Goal: Task Accomplishment & Management: Use online tool/utility

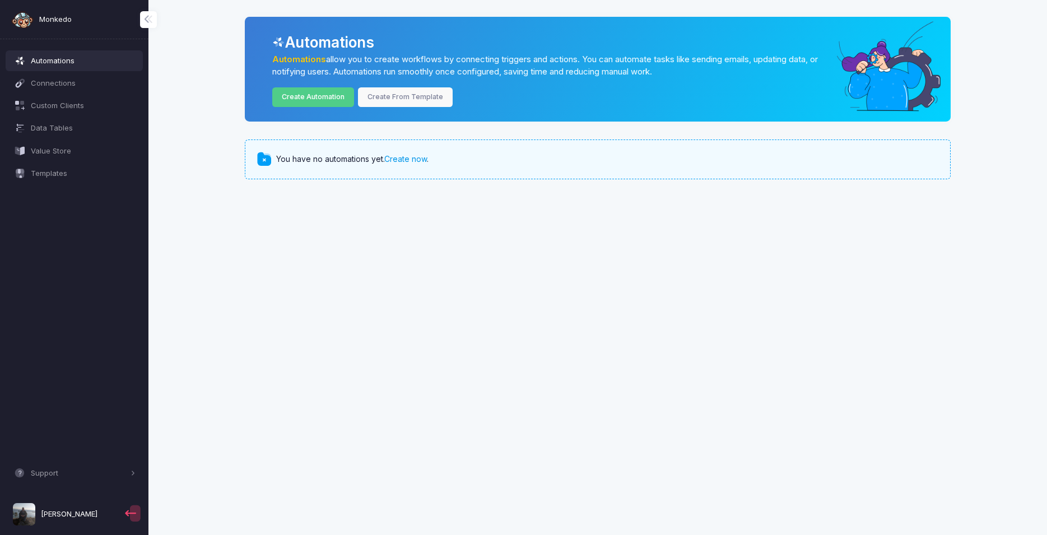
click at [401, 161] on link "Create now" at bounding box center [405, 159] width 43 height 10
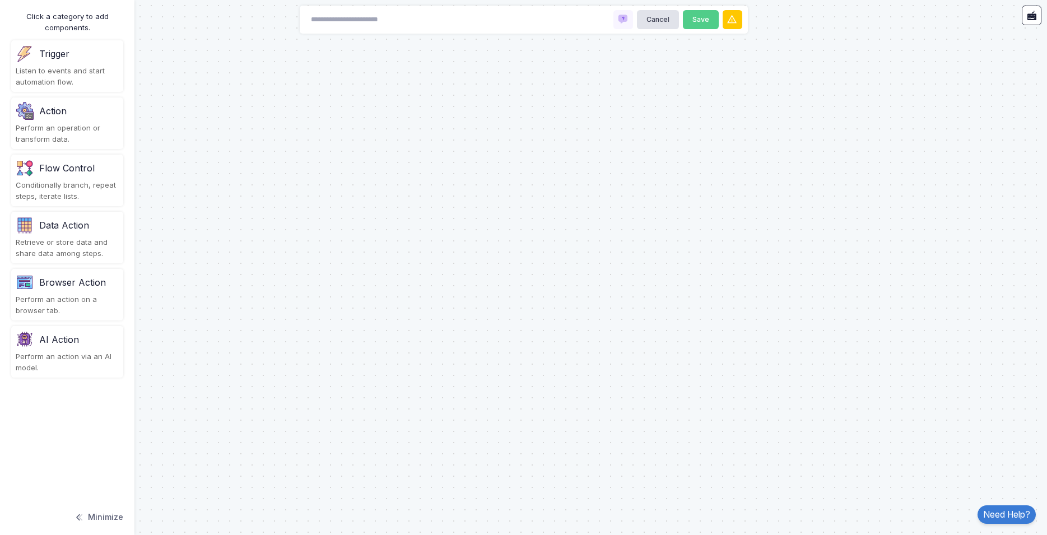
click at [75, 282] on div "Browser Action" at bounding box center [72, 282] width 67 height 13
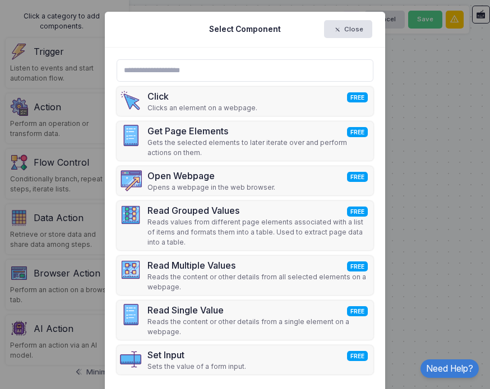
click at [456, 179] on ngb-modal-window "Select Component Close Click FREE Clicks an element on a webpage. Get Page Elem…" at bounding box center [245, 194] width 490 height 389
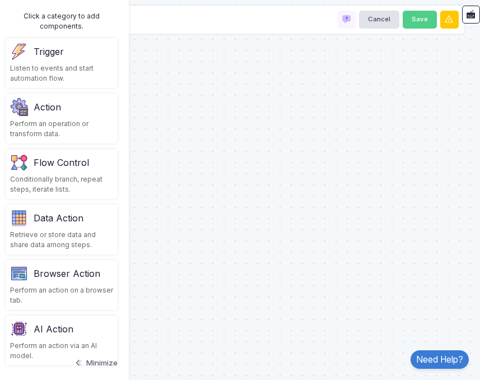
scroll to position [10, 0]
click at [374, 11] on button "Cancel" at bounding box center [379, 20] width 40 height 18
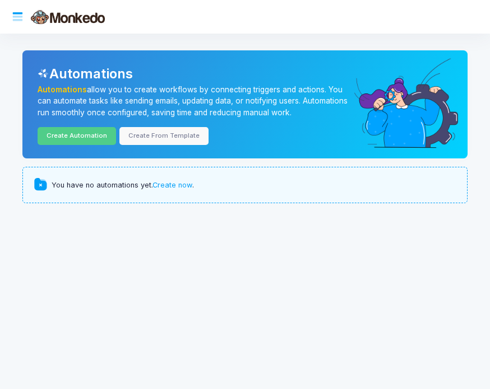
click at [19, 24] on div at bounding box center [18, 17] width 20 height 20
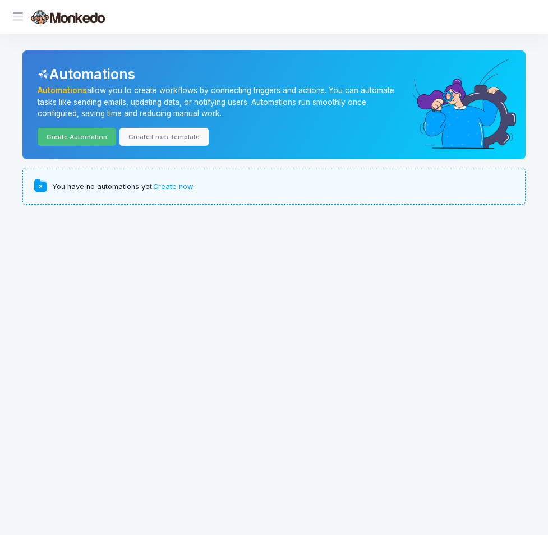
click at [89, 135] on link "Create Automation" at bounding box center [77, 137] width 78 height 18
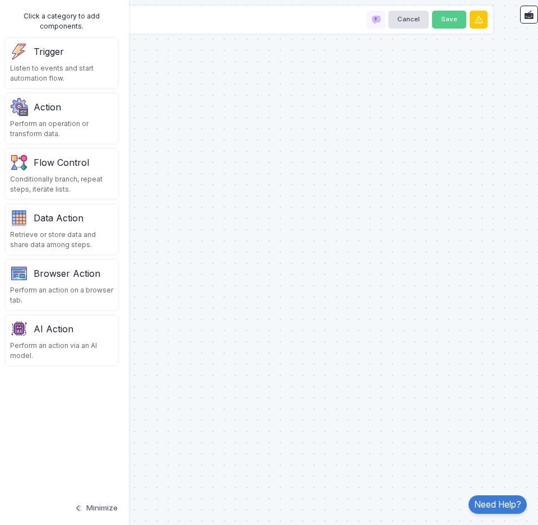
click at [86, 122] on div "Perform an operation or transform data." at bounding box center [61, 129] width 103 height 20
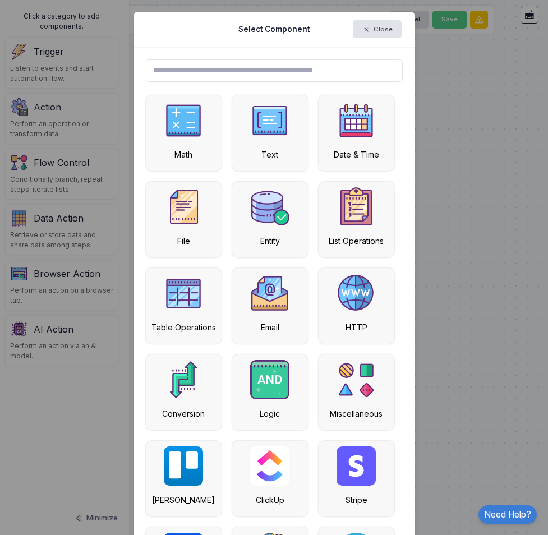
click at [222, 69] on input "text" at bounding box center [274, 70] width 257 height 22
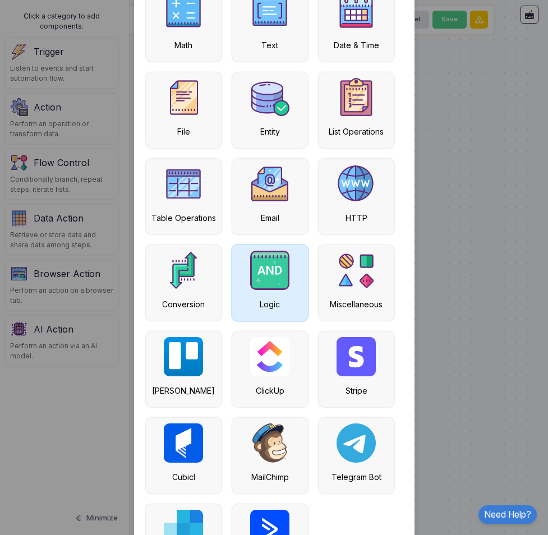
scroll to position [59, 0]
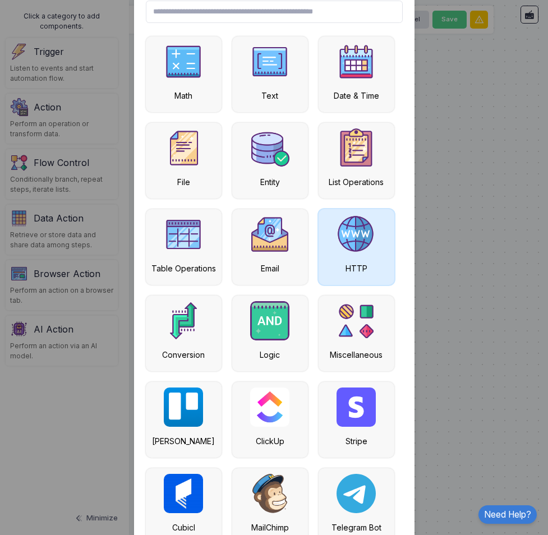
click at [346, 249] on img at bounding box center [355, 234] width 39 height 39
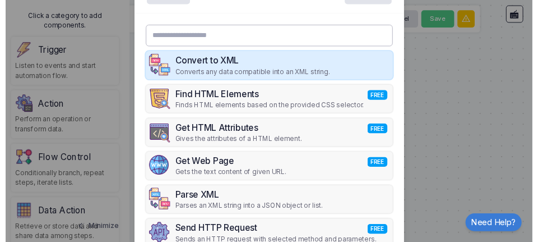
scroll to position [50, 0]
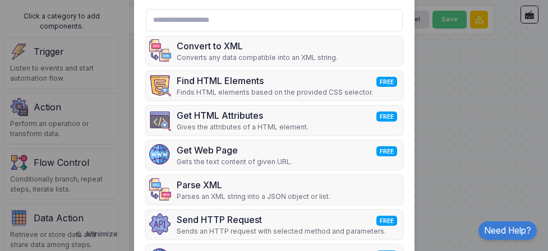
click at [474, 139] on ngb-modal-window "Back Select Component Close Convert to XML Converts any data compatible into an…" at bounding box center [274, 125] width 548 height 251
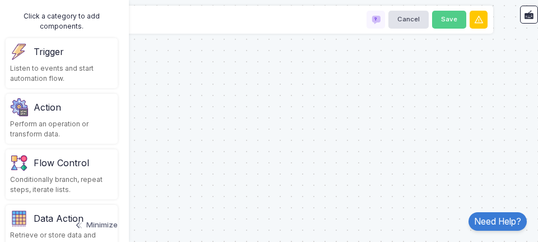
click at [43, 55] on div "Trigger" at bounding box center [49, 51] width 30 height 13
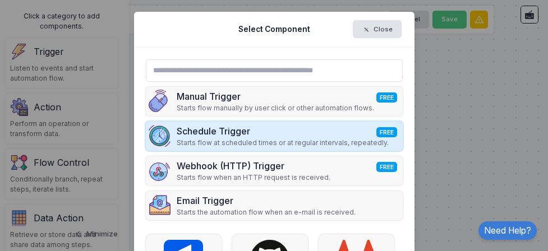
click at [249, 134] on div "Schedule Trigger FREE" at bounding box center [283, 130] width 212 height 13
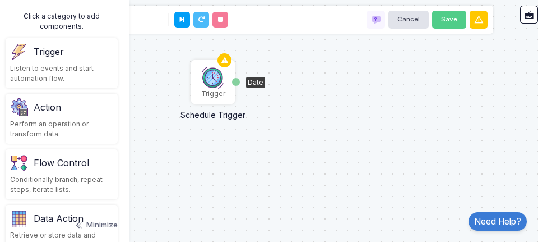
click at [213, 82] on img at bounding box center [213, 77] width 22 height 22
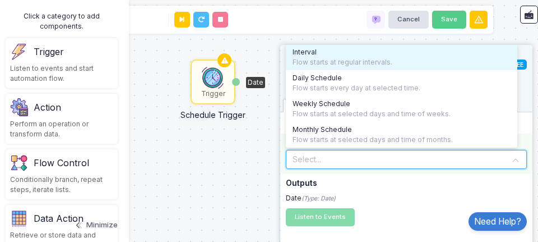
click at [319, 158] on input "text" at bounding box center [395, 158] width 206 height 12
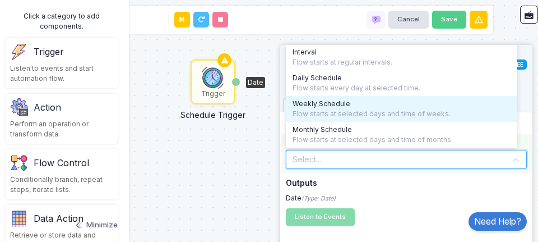
click at [331, 112] on div "Flow starts at selected days and time of weeks." at bounding box center [402, 114] width 218 height 10
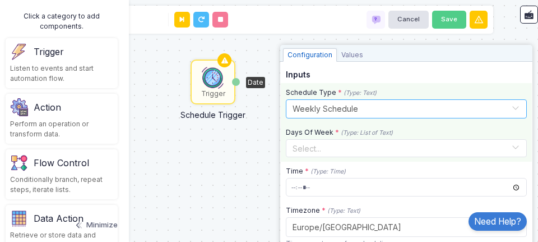
click at [316, 144] on input "text" at bounding box center [400, 148] width 222 height 12
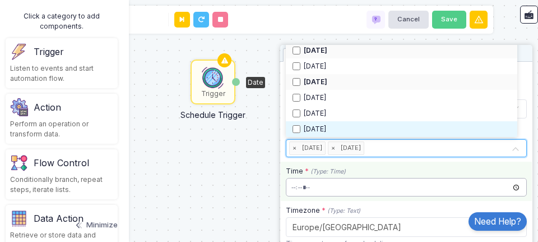
click at [342, 185] on input "time" at bounding box center [406, 187] width 241 height 18
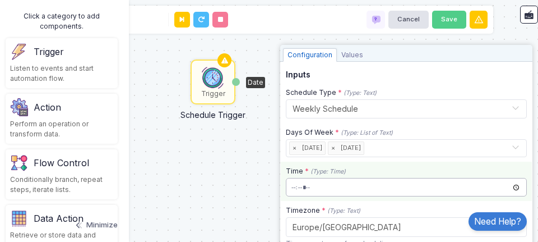
click at [353, 193] on input "time" at bounding box center [406, 187] width 241 height 18
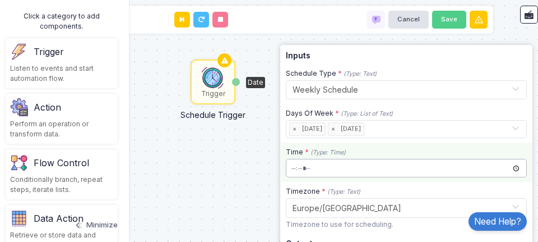
click at [326, 171] on input "time" at bounding box center [406, 168] width 241 height 18
type input "*****"
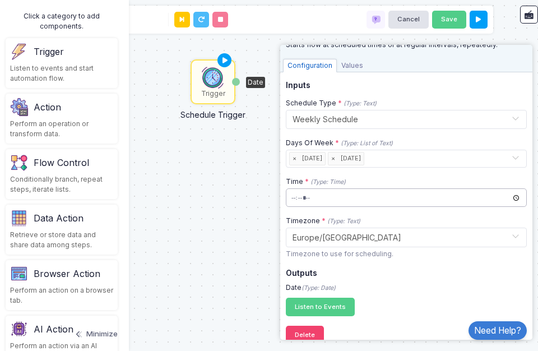
scroll to position [55, 0]
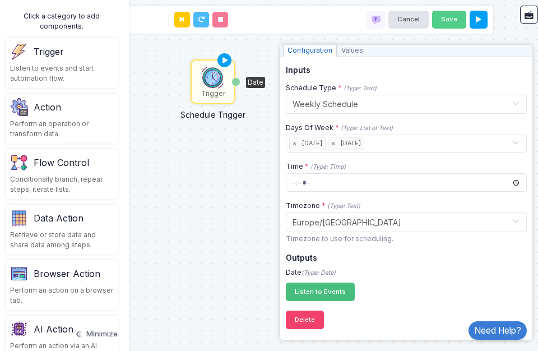
click at [325, 298] on button "Listen to Events Registering..." at bounding box center [320, 291] width 69 height 18
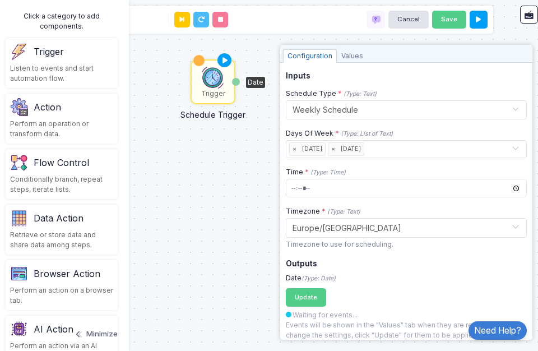
scroll to position [0, 0]
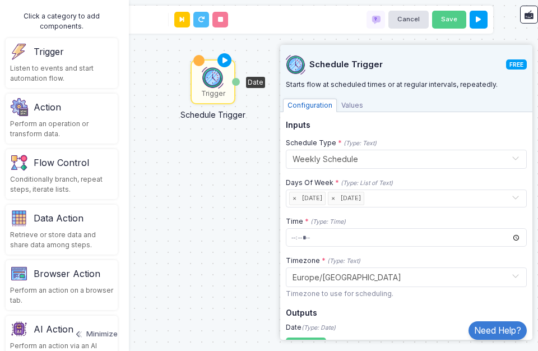
click at [346, 104] on span "Values" at bounding box center [352, 105] width 31 height 13
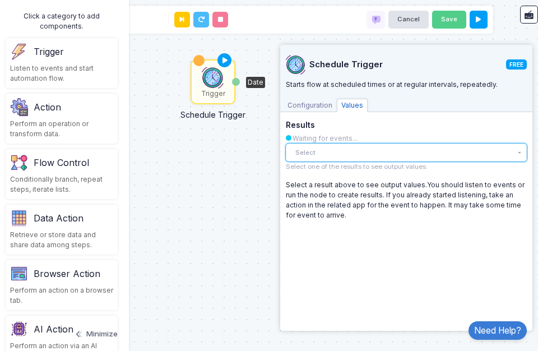
click at [326, 156] on button "Select" at bounding box center [406, 152] width 241 height 18
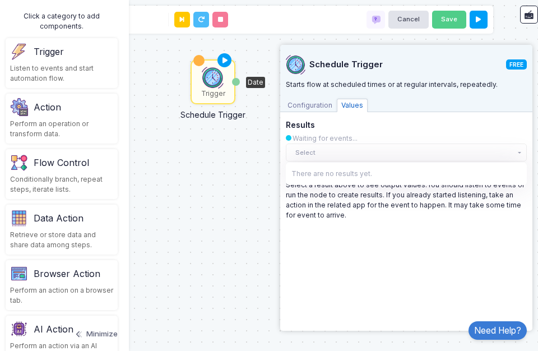
click at [332, 172] on div "There are no results yet." at bounding box center [406, 174] width 241 height 22
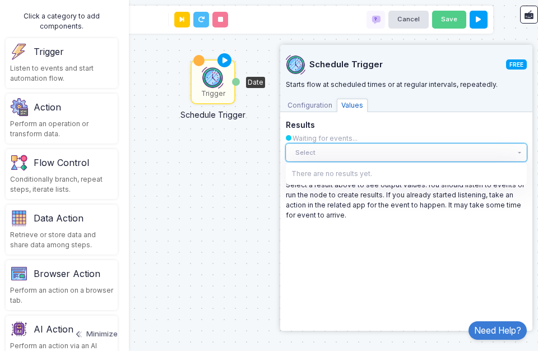
click at [333, 149] on button "Select" at bounding box center [406, 152] width 241 height 18
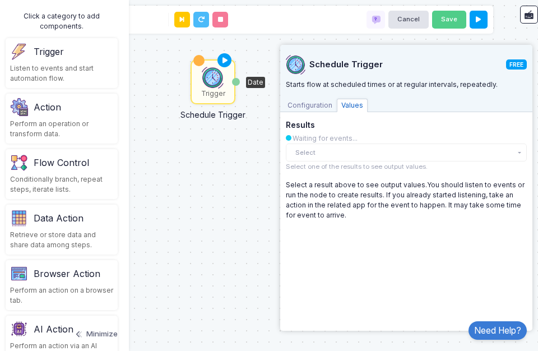
click at [303, 106] on span "Configuration" at bounding box center [310, 105] width 54 height 13
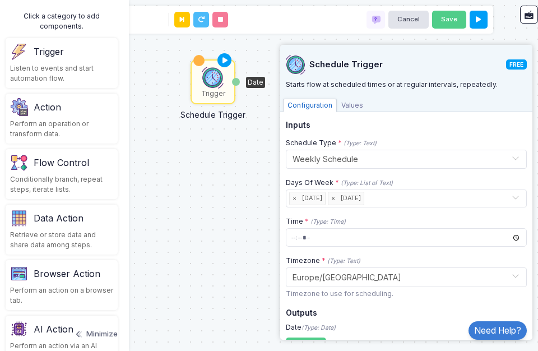
click at [242, 160] on div "Trigger Schedule Trigger Date" at bounding box center [268, 175] width 549 height 351
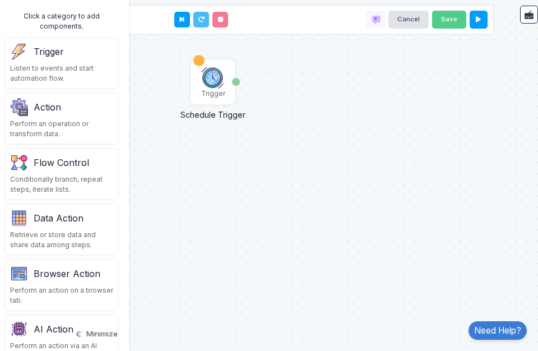
click at [94, 270] on div "Browser Action" at bounding box center [67, 273] width 67 height 13
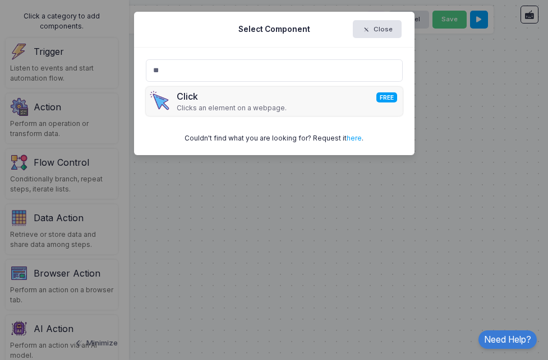
type input "*"
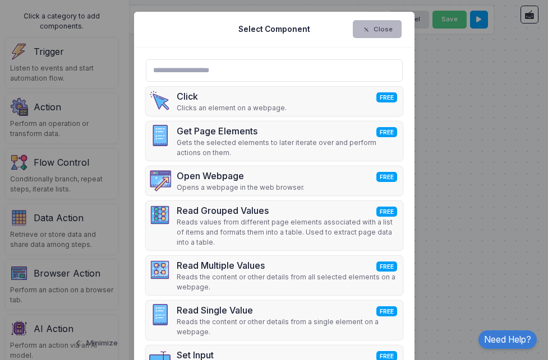
click at [387, 32] on button "Close" at bounding box center [377, 29] width 48 height 18
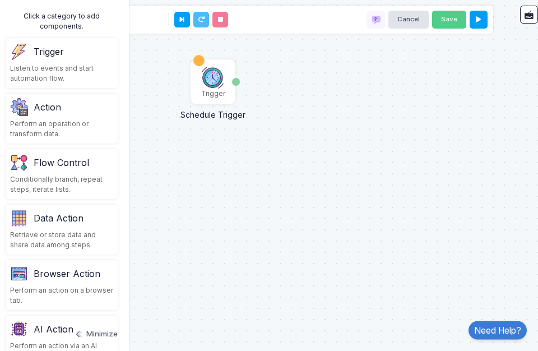
scroll to position [10, 0]
click at [61, 322] on div "AI Action" at bounding box center [54, 328] width 40 height 13
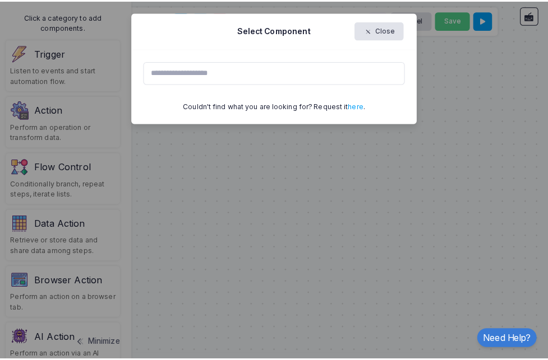
scroll to position [0, 0]
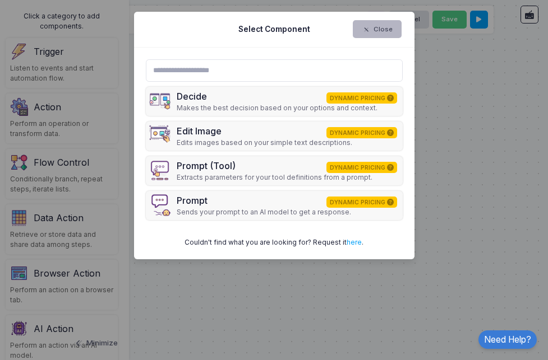
click at [377, 25] on button "Close" at bounding box center [377, 29] width 48 height 18
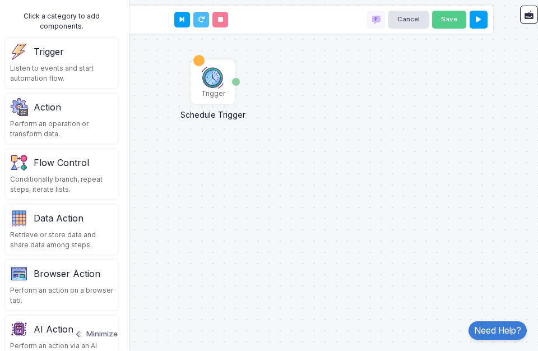
click at [77, 276] on div "Browser Action" at bounding box center [67, 273] width 67 height 13
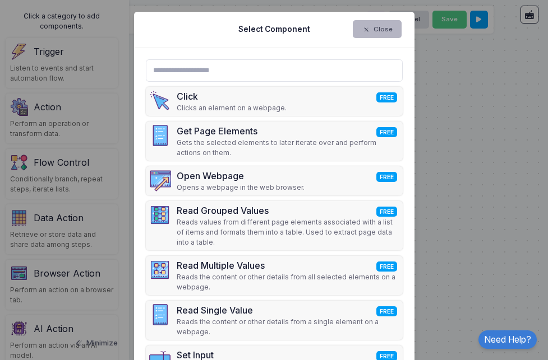
click at [384, 23] on button "Close" at bounding box center [377, 29] width 48 height 18
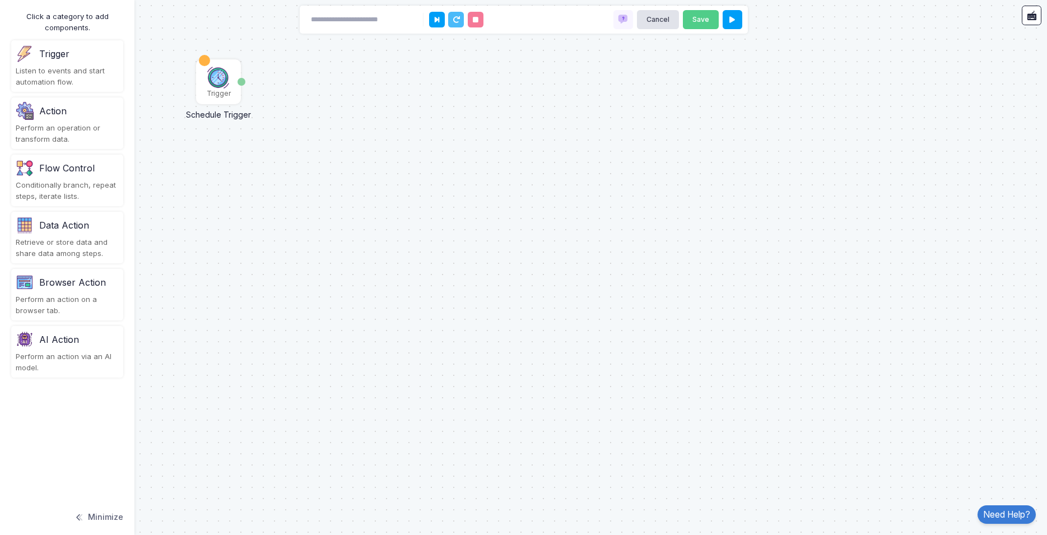
click at [59, 128] on div "Perform an operation or transform data." at bounding box center [67, 134] width 103 height 22
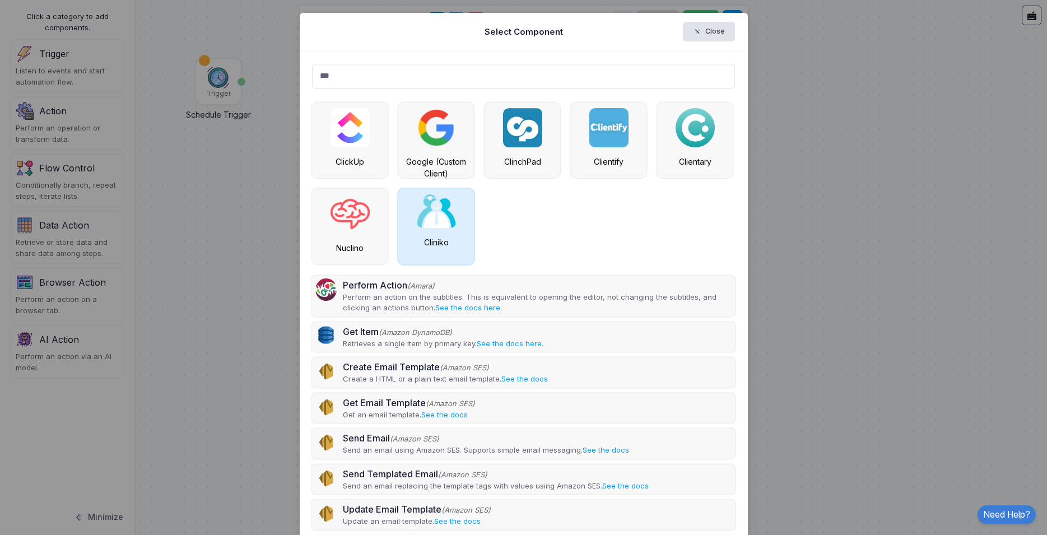
type input "***"
click at [421, 212] on img at bounding box center [436, 211] width 39 height 34
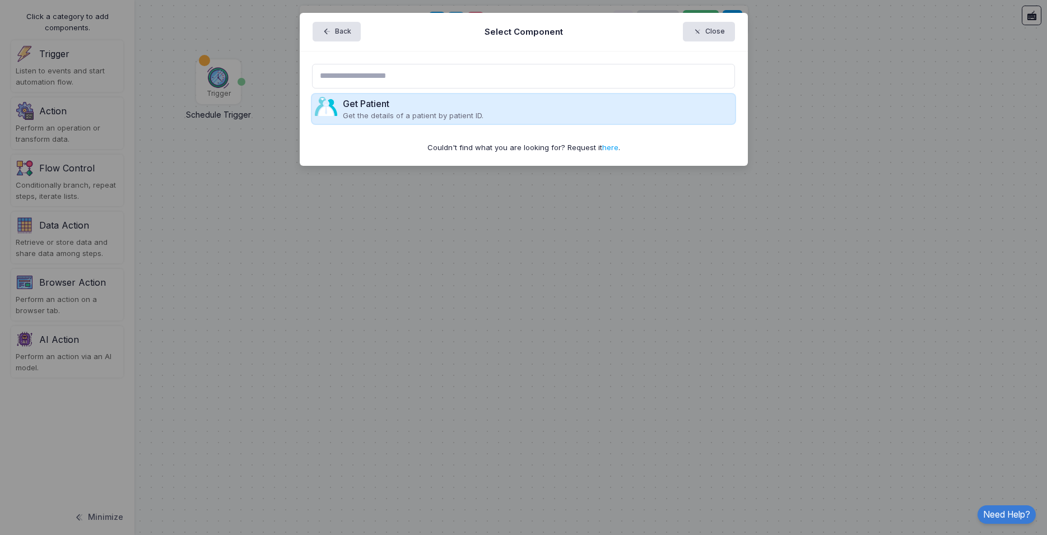
click at [391, 116] on p "Get the details of a patient by patient ID." at bounding box center [413, 115] width 141 height 11
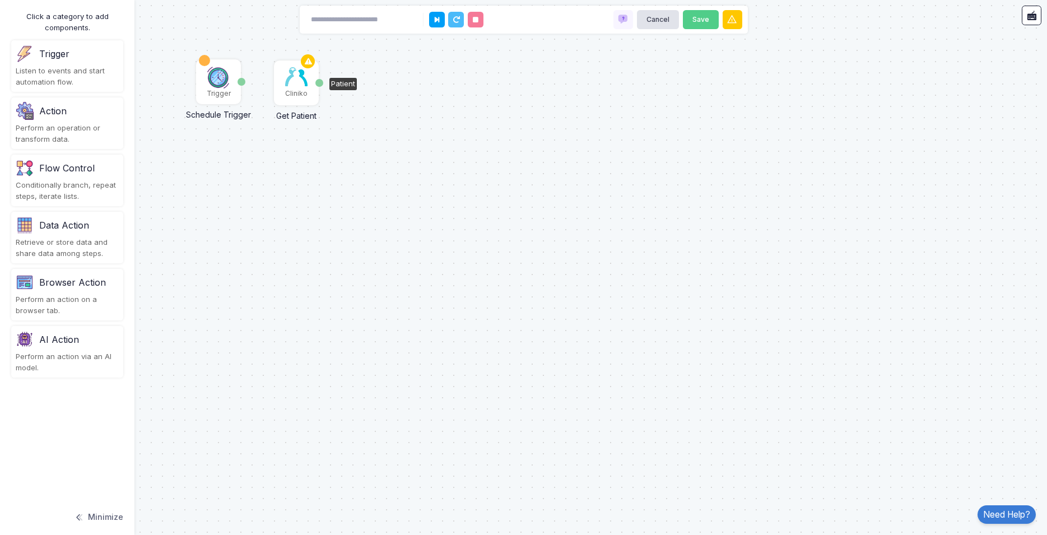
click at [296, 83] on img at bounding box center [296, 76] width 22 height 19
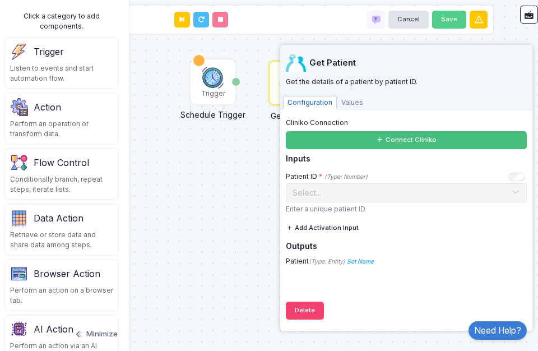
click at [336, 139] on button "Connect Cliniko" at bounding box center [406, 140] width 241 height 18
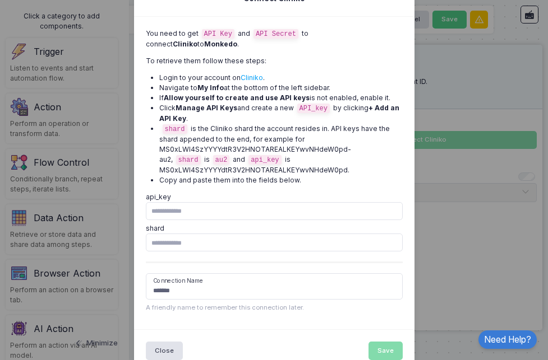
scroll to position [45, 0]
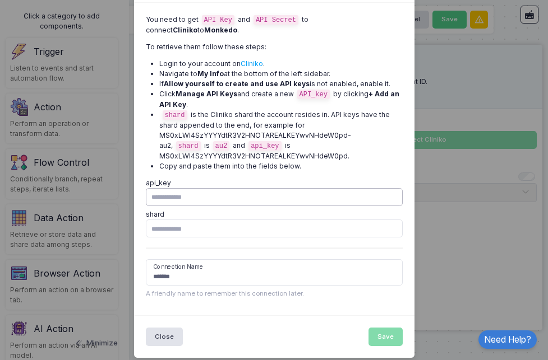
click at [193, 189] on input "api_key" at bounding box center [274, 197] width 257 height 18
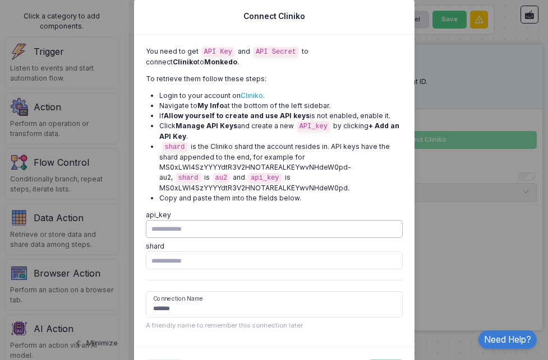
scroll to position [0, 0]
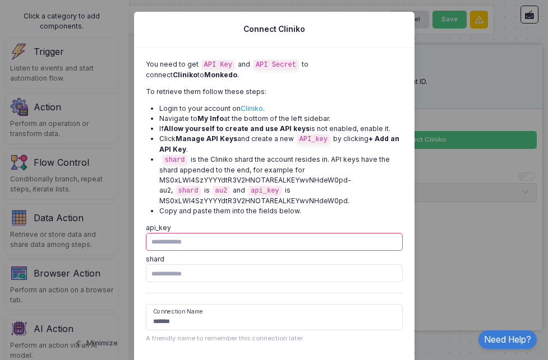
click at [331, 233] on input "api_key" at bounding box center [274, 242] width 257 height 18
paste input "**********"
click at [317, 233] on input "**********" at bounding box center [274, 242] width 257 height 18
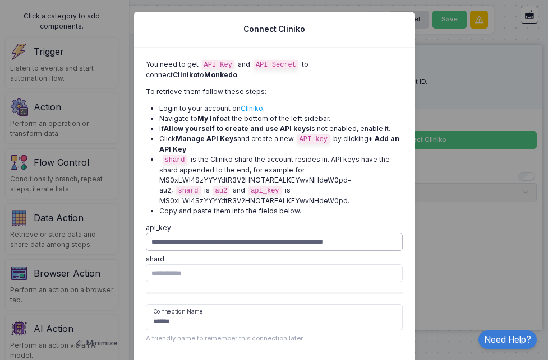
click at [317, 233] on input "**********" at bounding box center [274, 242] width 257 height 18
type input "**********"
click at [354, 233] on input "**********" at bounding box center [274, 242] width 257 height 18
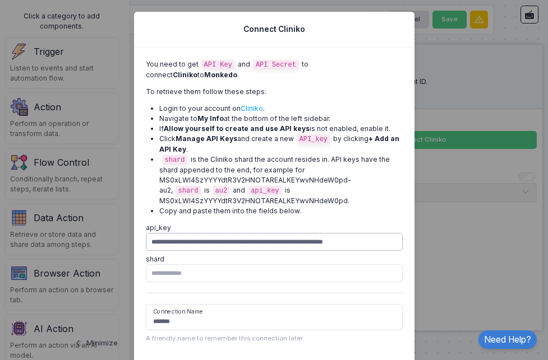
click at [354, 233] on input "**********" at bounding box center [274, 242] width 257 height 18
click at [284, 265] on input "shard" at bounding box center [274, 274] width 257 height 18
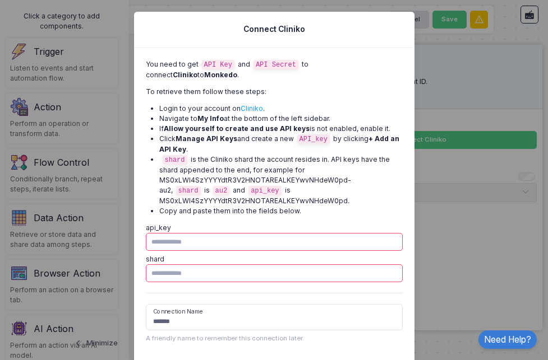
click at [280, 239] on input "api_key" at bounding box center [274, 242] width 257 height 18
click at [280, 235] on input "api_key" at bounding box center [274, 242] width 257 height 18
paste input "**********"
drag, startPoint x: 392, startPoint y: 233, endPoint x: 384, endPoint y: 234, distance: 7.4
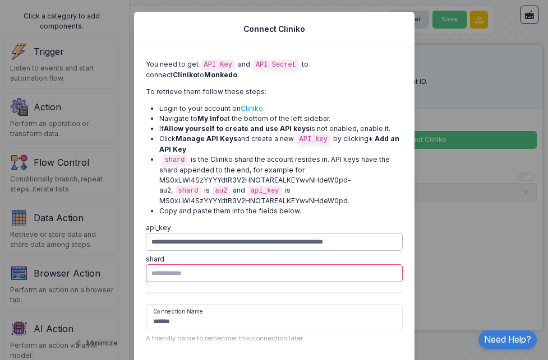
click at [384, 234] on input "**********" at bounding box center [274, 242] width 257 height 18
click at [392, 233] on input "**********" at bounding box center [274, 242] width 257 height 18
drag, startPoint x: 393, startPoint y: 233, endPoint x: 378, endPoint y: 235, distance: 15.3
click at [378, 235] on input "**********" at bounding box center [274, 242] width 257 height 18
click at [391, 233] on input "**********" at bounding box center [274, 242] width 257 height 18
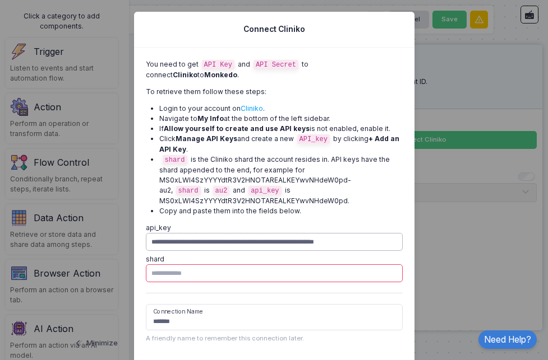
scroll to position [0, 55]
type input "**********"
click at [373, 267] on input "shard" at bounding box center [274, 274] width 257 height 18
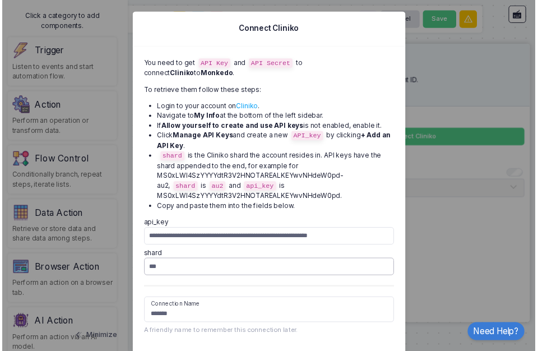
scroll to position [45, 0]
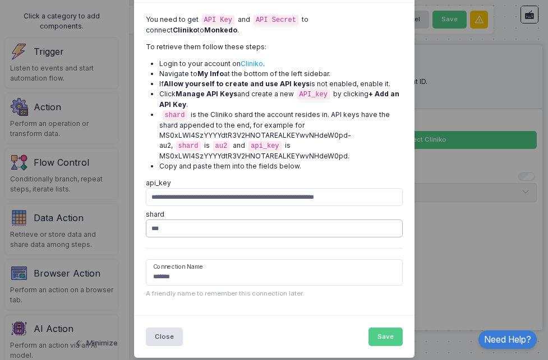
type input "***"
click at [274, 242] on form "**********" at bounding box center [274, 237] width 257 height 124
click at [268, 259] on input "*******" at bounding box center [274, 272] width 257 height 26
click at [268, 262] on input "*******" at bounding box center [274, 272] width 257 height 26
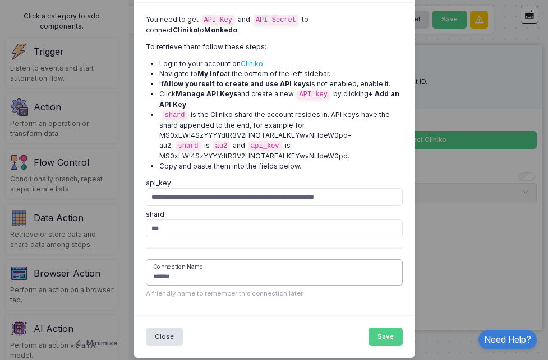
click at [268, 262] on input "*******" at bounding box center [274, 272] width 257 height 26
type input "**********"
click at [383, 328] on button "Save" at bounding box center [385, 337] width 34 height 18
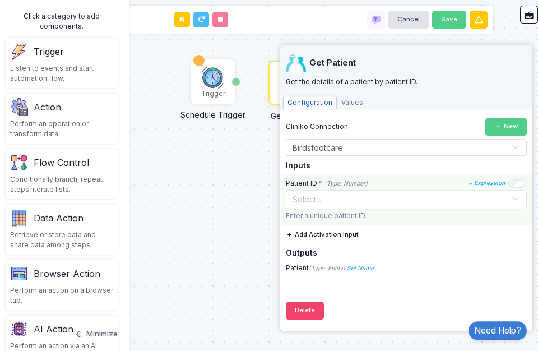
scroll to position [0, 0]
click at [309, 201] on input "text" at bounding box center [395, 198] width 206 height 12
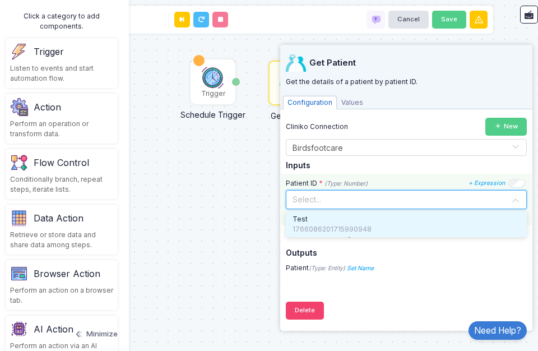
click at [317, 199] on input "text" at bounding box center [395, 198] width 206 height 12
click at [331, 203] on input "text" at bounding box center [395, 198] width 206 height 12
click at [327, 196] on input "text" at bounding box center [395, 198] width 206 height 12
click at [240, 174] on div "Trigger Schedule Trigger Date Cliniko Get Patient Patient" at bounding box center [268, 175] width 549 height 351
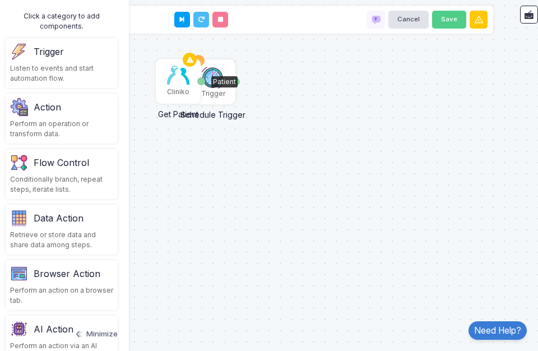
drag, startPoint x: 276, startPoint y: 98, endPoint x: 157, endPoint y: 98, distance: 119.4
click at [167, 97] on div "Cliniko" at bounding box center [178, 92] width 22 height 10
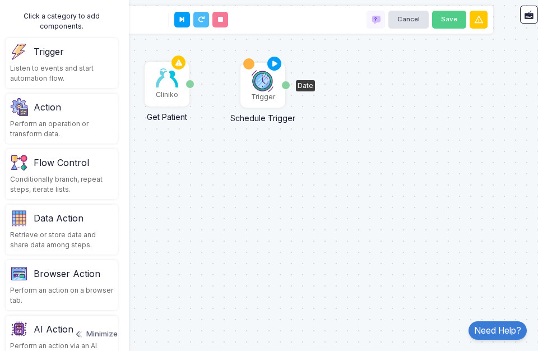
drag, startPoint x: 222, startPoint y: 96, endPoint x: 286, endPoint y: 99, distance: 64.0
click at [275, 99] on div "Trigger" at bounding box center [263, 97] width 24 height 10
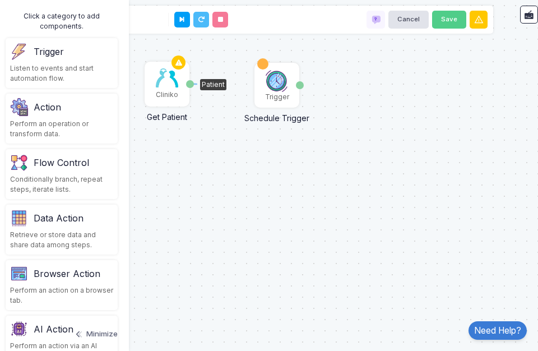
drag, startPoint x: 192, startPoint y: 84, endPoint x: 182, endPoint y: 84, distance: 10.1
click at [182, 84] on app-flow-node "Cliniko Get Patient Patient" at bounding box center [167, 84] width 45 height 45
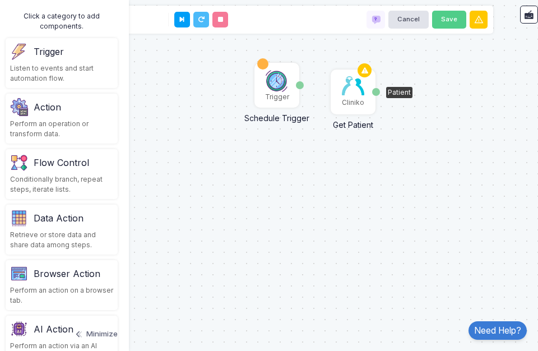
drag, startPoint x: 166, startPoint y: 85, endPoint x: 354, endPoint y: 91, distance: 188.4
click at [354, 91] on img at bounding box center [353, 85] width 22 height 19
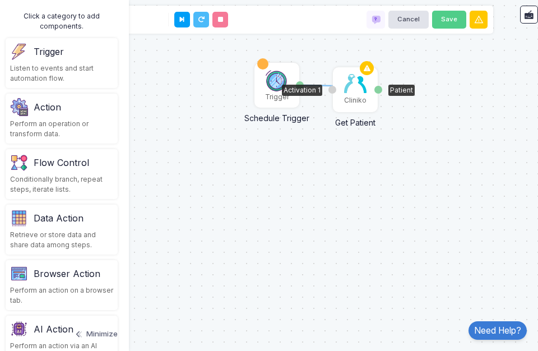
drag, startPoint x: 300, startPoint y: 84, endPoint x: 345, endPoint y: 86, distance: 44.9
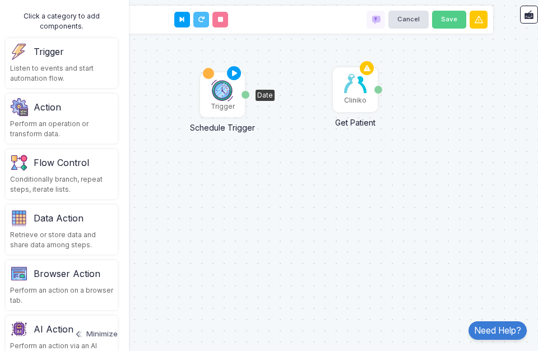
drag, startPoint x: 274, startPoint y: 85, endPoint x: 219, endPoint y: 94, distance: 55.7
click at [219, 94] on img at bounding box center [222, 90] width 22 height 22
drag, startPoint x: 246, startPoint y: 95, endPoint x: 376, endPoint y: 90, distance: 130.1
click at [359, 95] on div "Cliniko" at bounding box center [355, 89] width 43 height 43
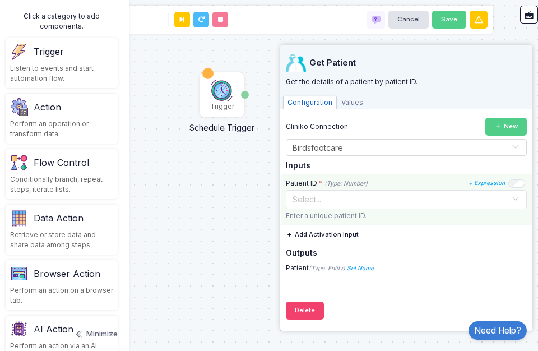
click at [346, 205] on div "Select..." at bounding box center [402, 199] width 219 height 12
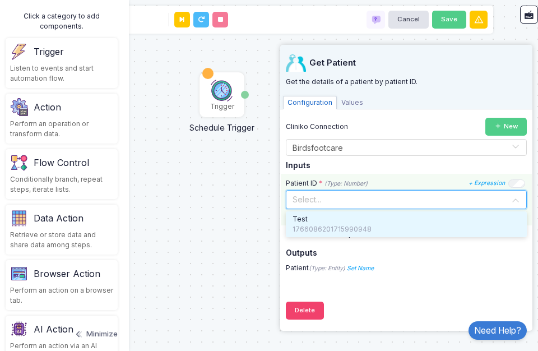
drag, startPoint x: 358, startPoint y: 200, endPoint x: 387, endPoint y: 194, distance: 29.2
click at [359, 200] on input "text" at bounding box center [395, 198] width 206 height 12
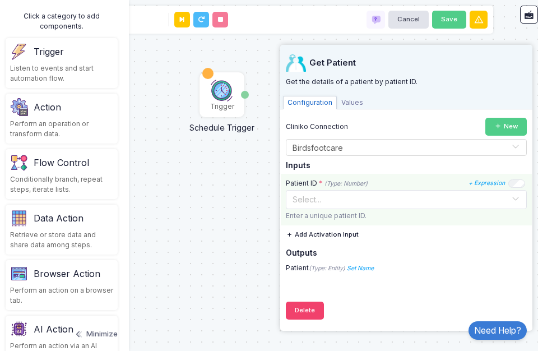
click at [299, 203] on input "text" at bounding box center [395, 198] width 206 height 12
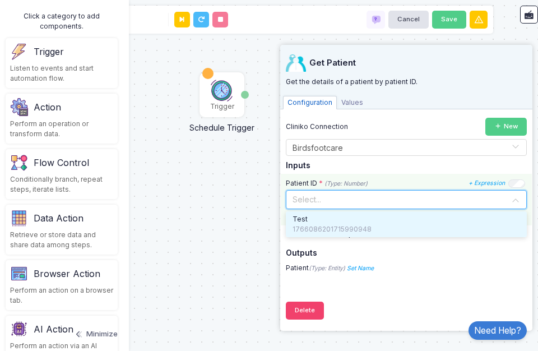
click at [306, 221] on span "Test" at bounding box center [300, 219] width 15 height 10
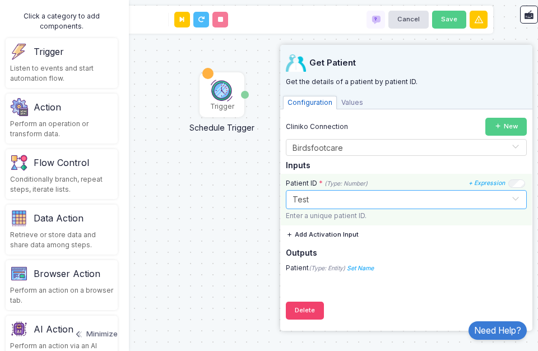
click at [509, 180] on div at bounding box center [516, 182] width 17 height 7
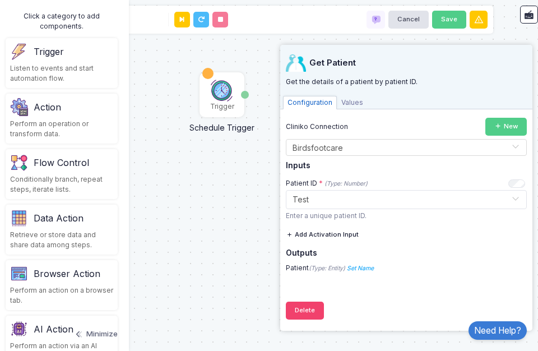
click at [234, 188] on div "Trigger Schedule Trigger Date Cliniko Get Patient Patient" at bounding box center [268, 175] width 549 height 351
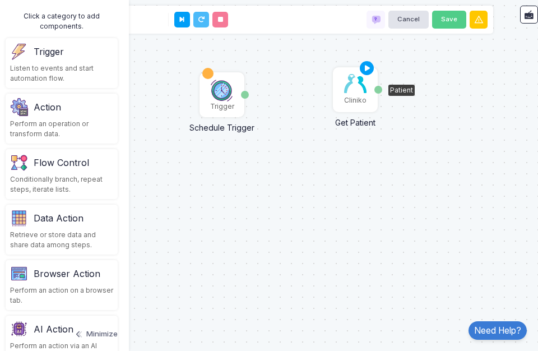
click at [356, 92] on img at bounding box center [355, 83] width 22 height 19
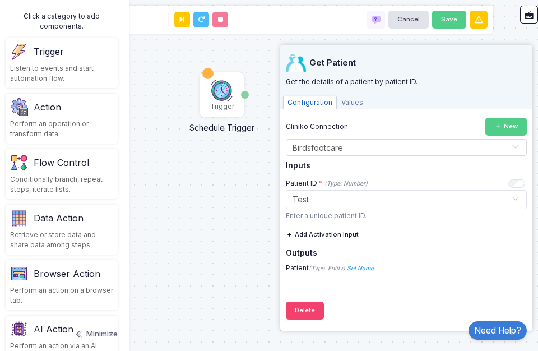
click at [345, 98] on span "Values" at bounding box center [352, 102] width 31 height 13
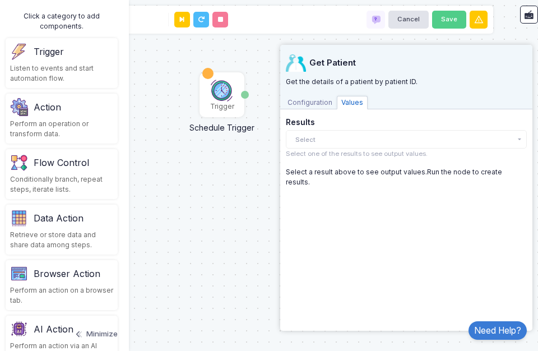
click at [302, 101] on span "Configuration" at bounding box center [310, 102] width 54 height 13
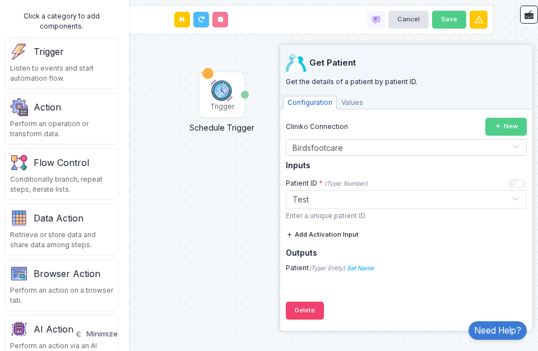
click at [290, 236] on icon at bounding box center [290, 234] width 9 height 7
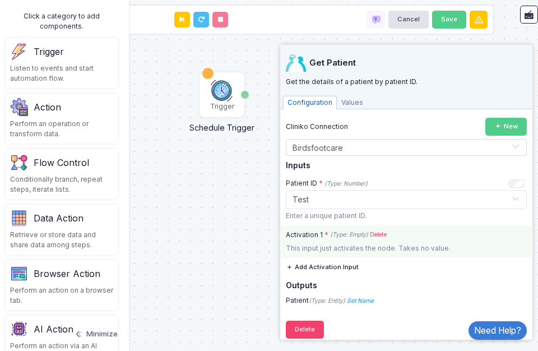
click at [381, 234] on link "Delete" at bounding box center [378, 234] width 17 height 9
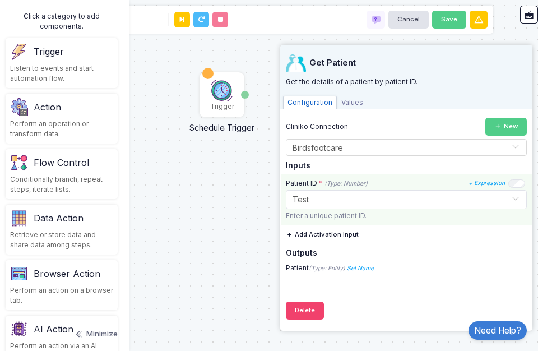
click at [424, 195] on input "text" at bounding box center [395, 198] width 206 height 12
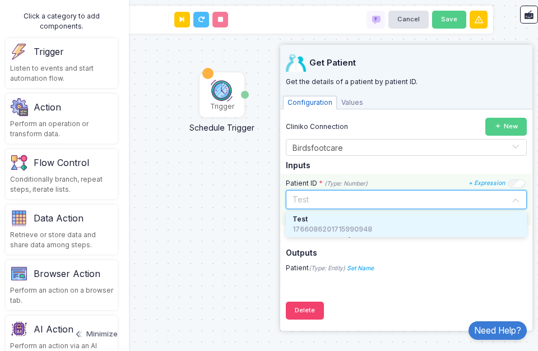
click at [424, 195] on input "text" at bounding box center [395, 198] width 206 height 12
click at [411, 171] on div "Cliniko Connection New Select Connection × Birdsfootcare × Inputs Patient ID * …" at bounding box center [406, 195] width 241 height 155
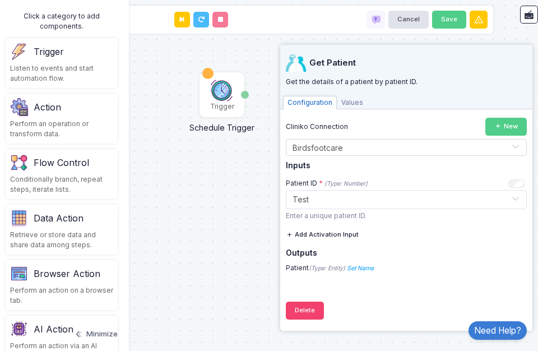
click at [341, 99] on span "Values" at bounding box center [352, 102] width 31 height 13
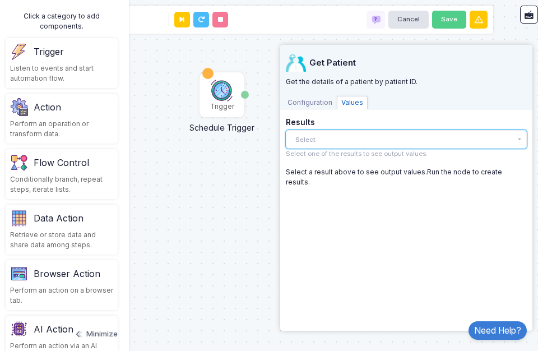
click at [304, 134] on button "Select" at bounding box center [406, 139] width 241 height 18
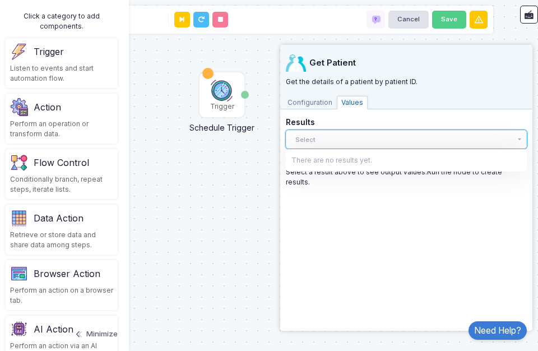
click at [304, 134] on button "Select" at bounding box center [406, 139] width 241 height 18
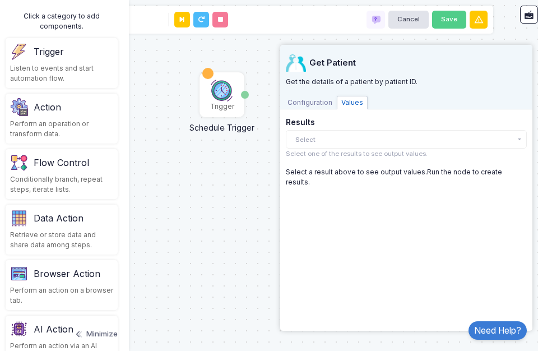
click at [305, 105] on span "Configuration" at bounding box center [310, 102] width 54 height 13
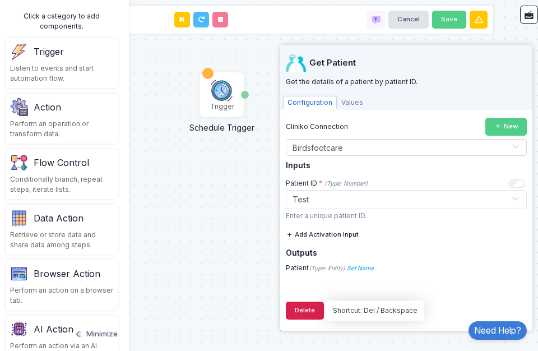
click at [311, 314] on button "Delete" at bounding box center [305, 311] width 38 height 18
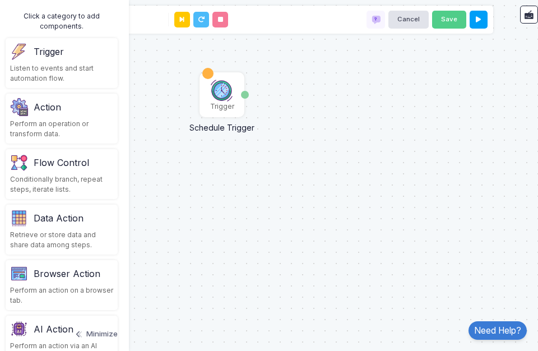
click at [65, 276] on div "Browser Action" at bounding box center [67, 273] width 67 height 13
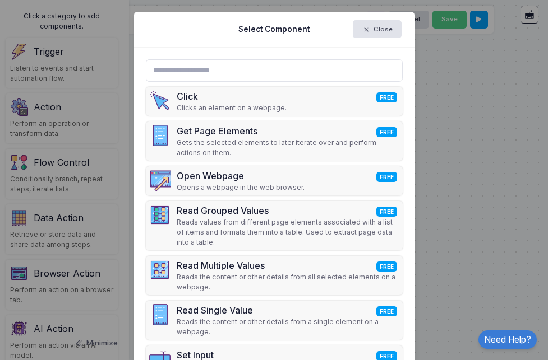
click at [53, 202] on ngb-modal-window "Select Component Close Click FREE Clicks an element on a webpage. Get Page Elem…" at bounding box center [274, 180] width 548 height 360
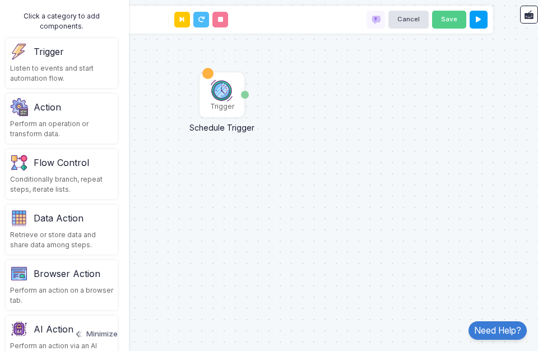
click at [54, 105] on div "Action" at bounding box center [47, 106] width 27 height 13
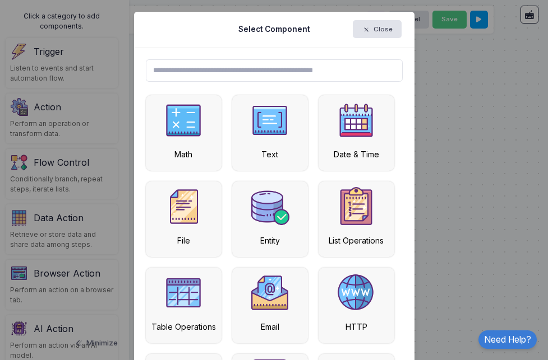
click at [210, 71] on input "text" at bounding box center [274, 70] width 257 height 22
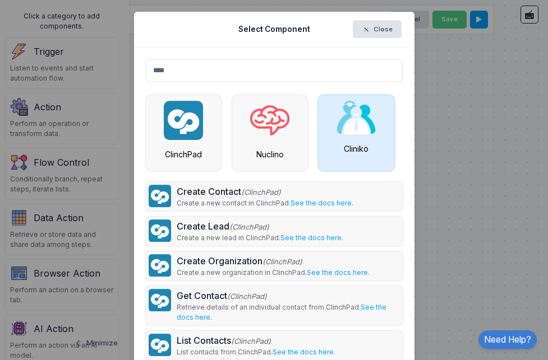
type input "****"
click at [333, 138] on div "Cliniko" at bounding box center [356, 133] width 76 height 76
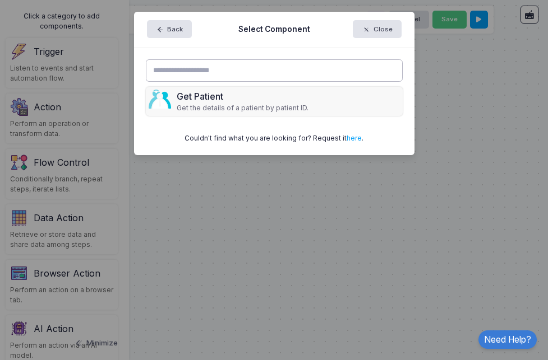
click at [177, 69] on input "text" at bounding box center [274, 70] width 257 height 22
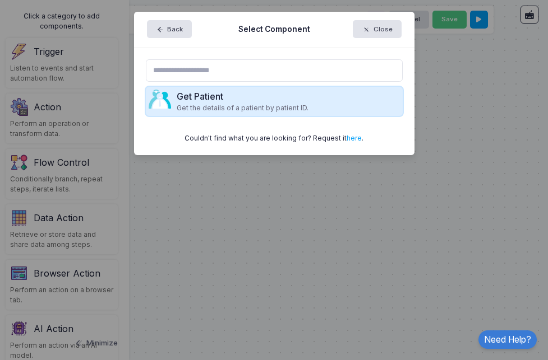
click at [293, 104] on p "Get the details of a patient by patient ID." at bounding box center [243, 108] width 132 height 10
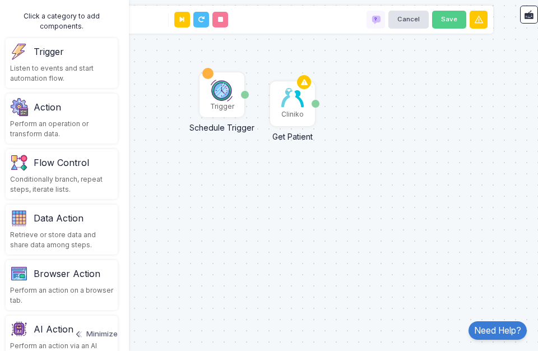
click at [293, 104] on img at bounding box center [292, 97] width 22 height 19
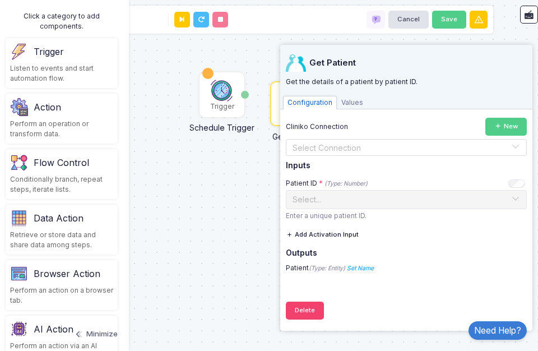
click at [354, 104] on span "Values" at bounding box center [352, 102] width 31 height 13
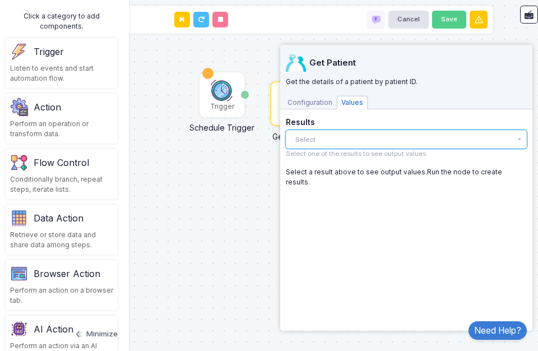
click at [346, 136] on button "Select" at bounding box center [406, 139] width 241 height 18
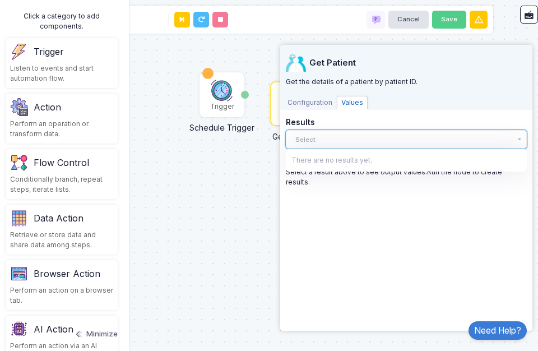
click at [345, 136] on button "Select" at bounding box center [406, 139] width 241 height 18
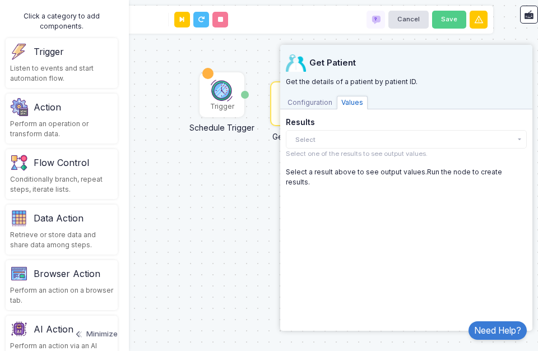
click at [312, 104] on span "Configuration" at bounding box center [310, 102] width 54 height 13
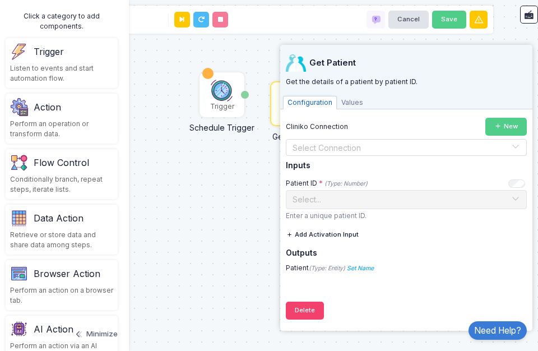
click at [334, 151] on input "text" at bounding box center [395, 147] width 206 height 12
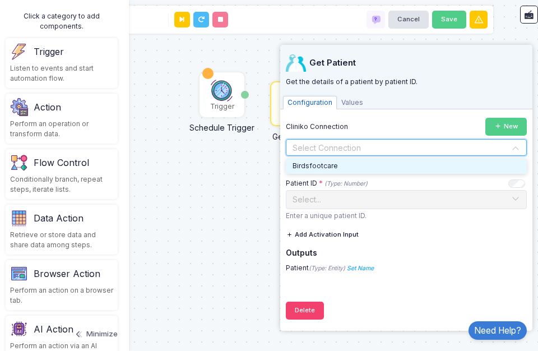
click at [335, 163] on span "Birdsfootcare" at bounding box center [315, 165] width 45 height 8
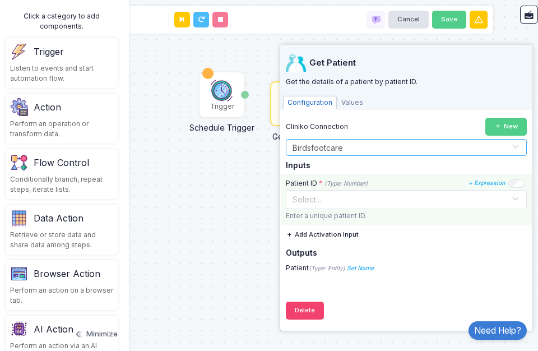
click at [342, 200] on input "text" at bounding box center [395, 198] width 206 height 12
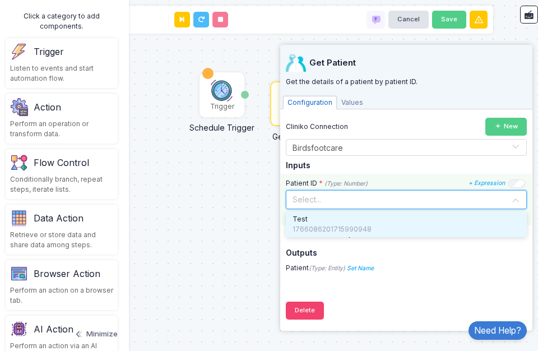
click at [349, 200] on input "text" at bounding box center [395, 198] width 206 height 12
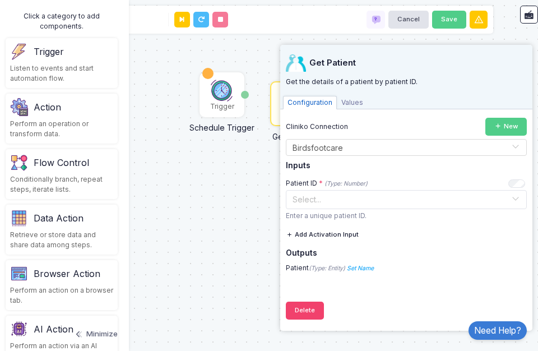
click at [238, 169] on div "Trigger Schedule Trigger Date Cliniko Get Patient Patient" at bounding box center [268, 175] width 549 height 351
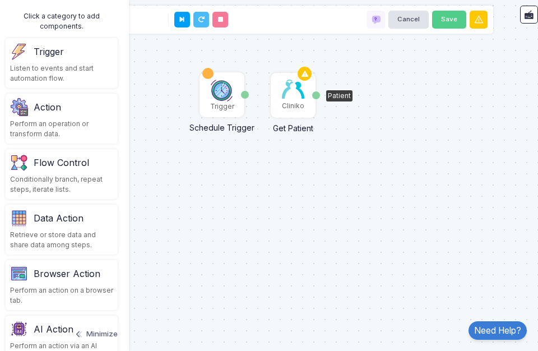
drag, startPoint x: 281, startPoint y: 105, endPoint x: 282, endPoint y: 97, distance: 8.4
click at [282, 97] on img at bounding box center [293, 89] width 22 height 19
click at [217, 96] on img at bounding box center [222, 90] width 22 height 22
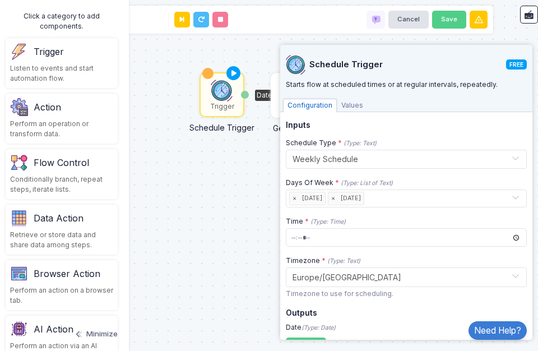
click at [221, 107] on div "Trigger" at bounding box center [222, 106] width 24 height 10
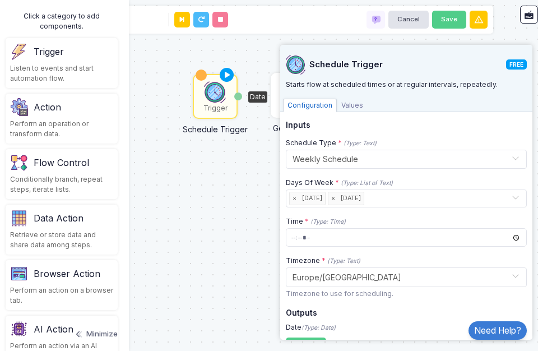
click at [215, 108] on div "Trigger" at bounding box center [215, 108] width 24 height 10
click at [224, 141] on div "Trigger Schedule Trigger Date Cliniko Get Patient Patient" at bounding box center [268, 175] width 549 height 351
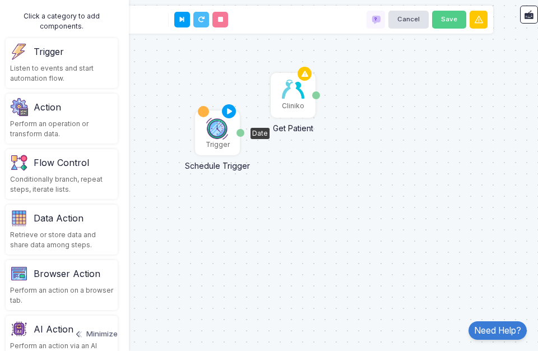
drag, startPoint x: 225, startPoint y: 104, endPoint x: 227, endPoint y: 143, distance: 39.9
click at [227, 143] on div "Trigger" at bounding box center [218, 145] width 24 height 10
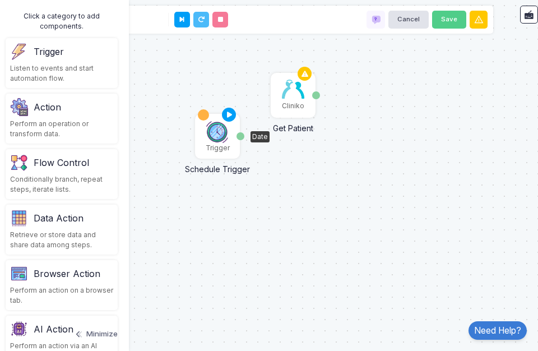
click at [220, 151] on div "Trigger" at bounding box center [218, 148] width 24 height 10
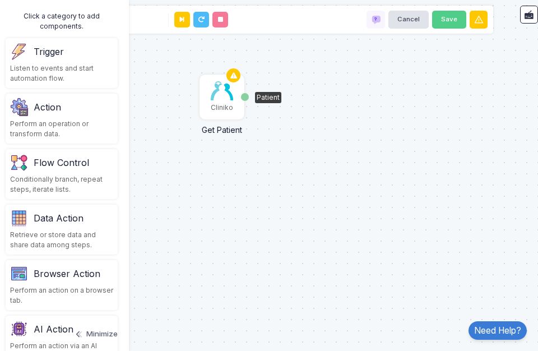
drag, startPoint x: 284, startPoint y: 113, endPoint x: 212, endPoint y: 114, distance: 71.2
click at [212, 114] on div "Cliniko" at bounding box center [222, 97] width 43 height 43
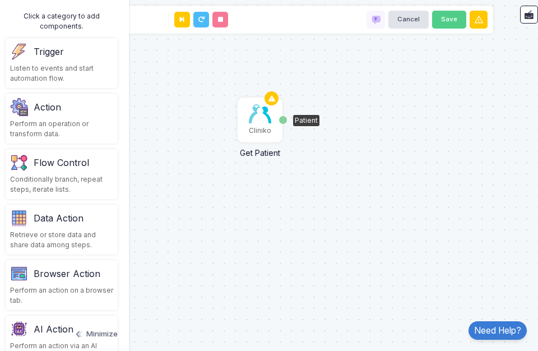
drag, startPoint x: 232, startPoint y: 117, endPoint x: 270, endPoint y: 140, distance: 44.0
click at [270, 140] on div "Cliniko" at bounding box center [260, 120] width 43 height 43
click at [75, 104] on div "Action" at bounding box center [61, 107] width 103 height 18
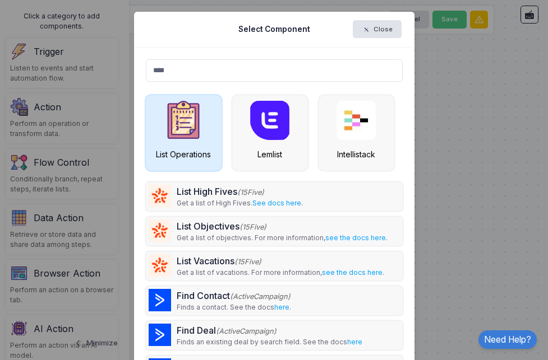
type input "****"
click at [199, 114] on div "List Operations" at bounding box center [184, 133] width 76 height 76
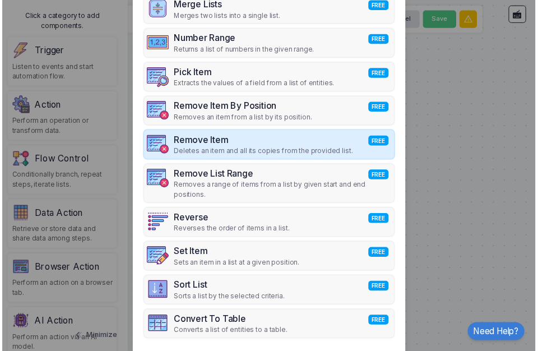
scroll to position [392, 0]
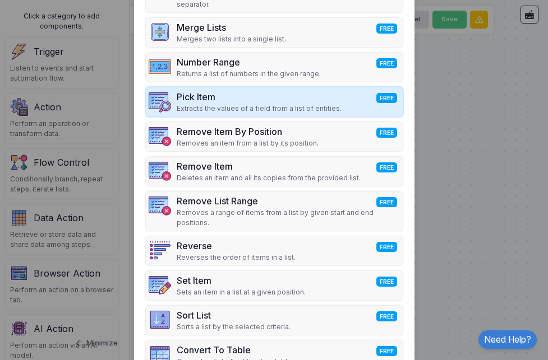
click at [219, 113] on p "Extracts the values of a field from a list of entities." at bounding box center [259, 109] width 165 height 10
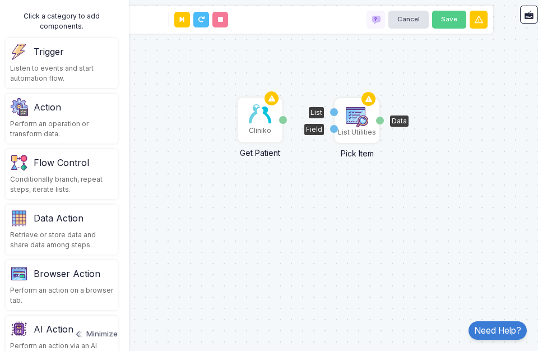
click at [361, 119] on img at bounding box center [357, 116] width 22 height 22
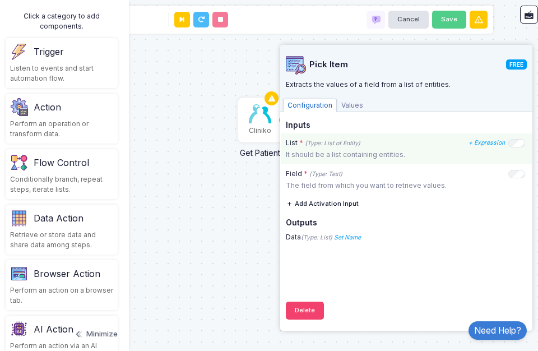
click at [334, 155] on p "It should be a list containing entities." at bounding box center [406, 155] width 241 height 10
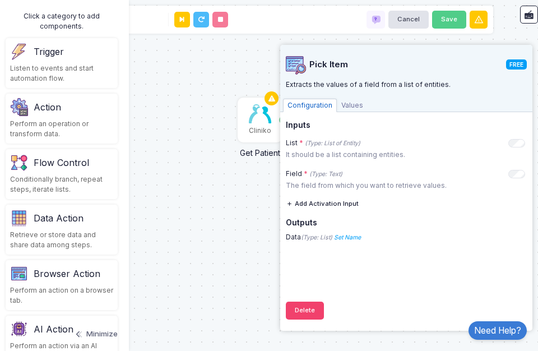
click at [355, 109] on span "Values" at bounding box center [352, 105] width 31 height 13
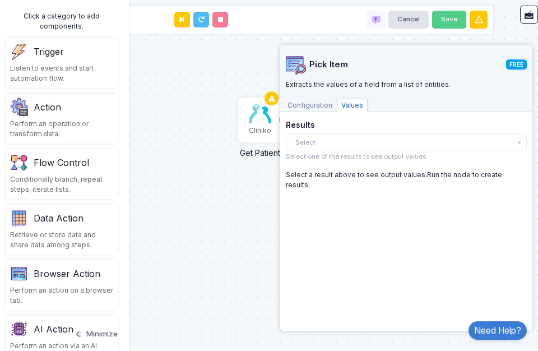
click at [313, 108] on span "Configuration" at bounding box center [310, 105] width 54 height 13
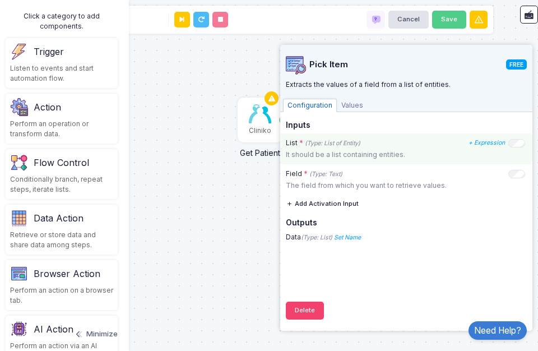
click at [320, 154] on p "It should be a list containing entities." at bounding box center [406, 155] width 241 height 10
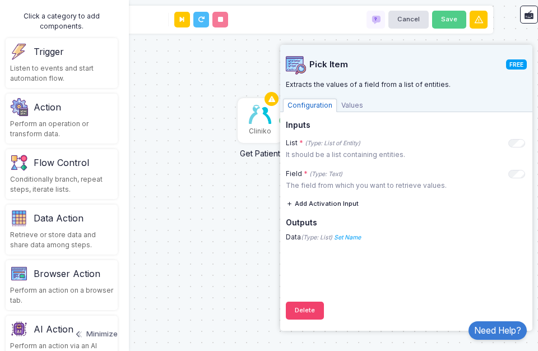
click at [257, 173] on div "Cliniko Get Patient Patient List Utilities Pick Item List Field Data" at bounding box center [268, 175] width 549 height 351
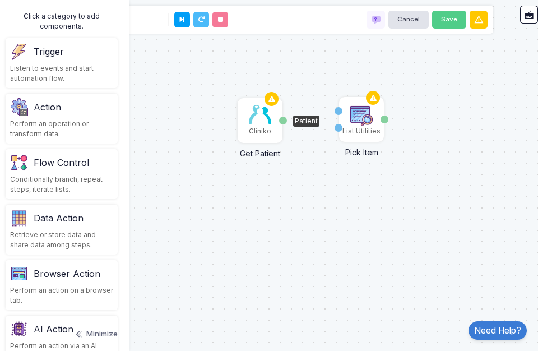
click at [259, 137] on div "Cliniko" at bounding box center [260, 120] width 43 height 43
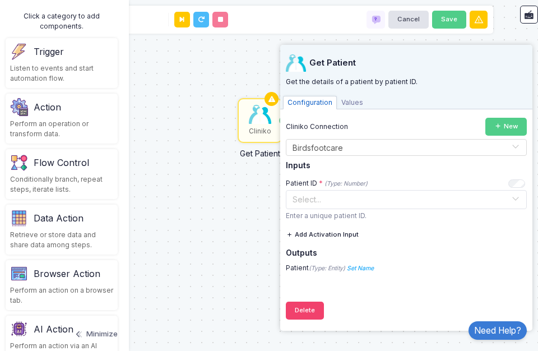
click at [275, 122] on div "Cliniko" at bounding box center [260, 120] width 43 height 43
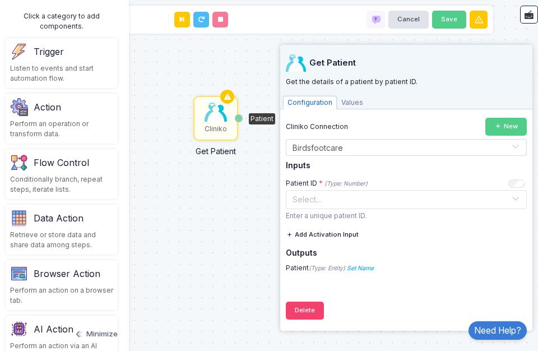
drag, startPoint x: 263, startPoint y: 126, endPoint x: 224, endPoint y: 126, distance: 39.8
click at [224, 126] on div "Cliniko" at bounding box center [215, 118] width 43 height 43
click at [245, 232] on div "Cliniko Get Patient Patient List Utilities Pick Item List Field Data" at bounding box center [268, 175] width 549 height 351
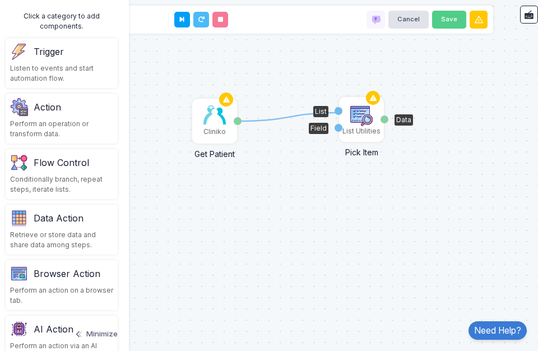
drag, startPoint x: 239, startPoint y: 120, endPoint x: 341, endPoint y: 113, distance: 101.7
click at [358, 112] on img at bounding box center [361, 115] width 22 height 22
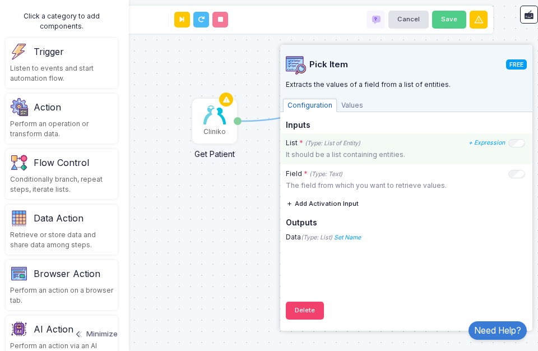
click at [324, 152] on p "It should be a list containing entities." at bounding box center [406, 155] width 241 height 10
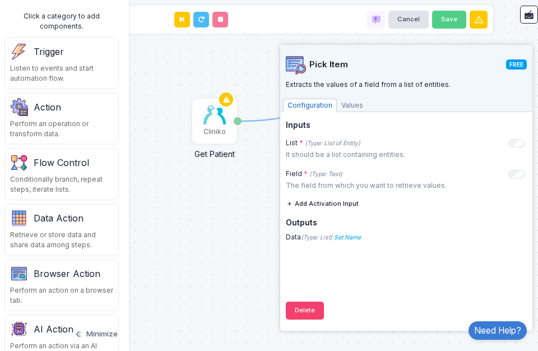
click at [344, 101] on span "Values" at bounding box center [352, 105] width 31 height 13
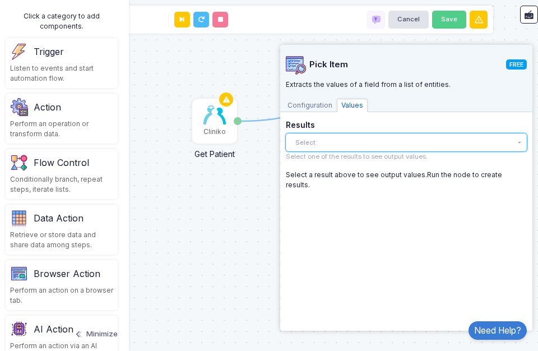
click at [324, 140] on button "Select" at bounding box center [406, 142] width 241 height 18
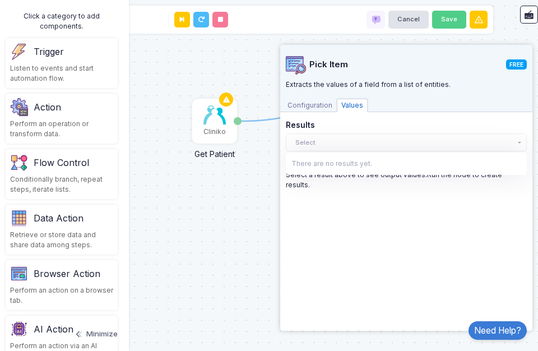
click at [307, 104] on span "Configuration" at bounding box center [310, 105] width 54 height 13
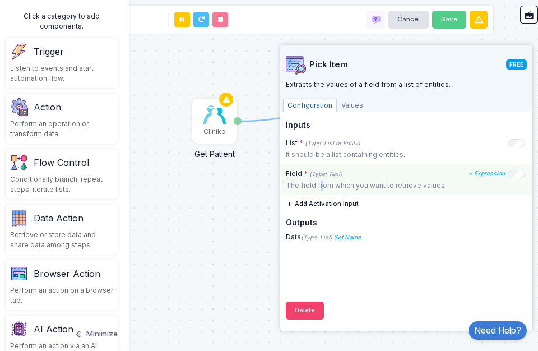
click at [319, 182] on p "The field from which you want to retrieve values." at bounding box center [406, 185] width 241 height 10
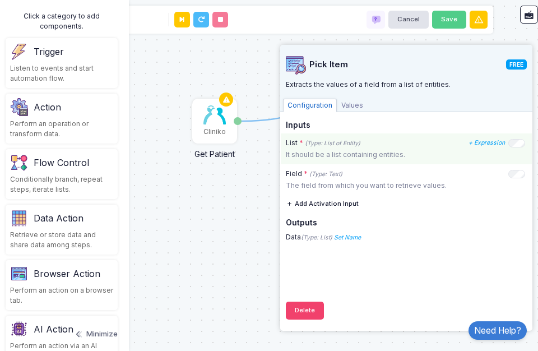
click at [299, 155] on p "It should be a list containing entities." at bounding box center [406, 155] width 241 height 10
click at [326, 140] on div "List * (Type: List of Entity)" at bounding box center [323, 143] width 75 height 10
click at [509, 144] on div "List * (Type: List of Entity) + Expression Add or remove expression box Show/hi…" at bounding box center [405, 143] width 239 height 10
click at [515, 161] on div "List * (Type: List of Entity) + Expression It should be a list containing entit…" at bounding box center [406, 148] width 251 height 31
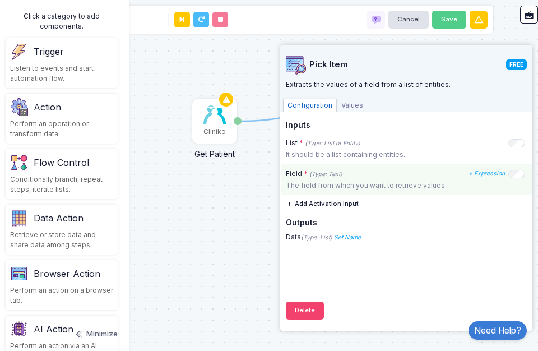
click at [515, 167] on div "Field * (Type: Text) + Expression The field from which you want to retrieve val…" at bounding box center [406, 179] width 251 height 31
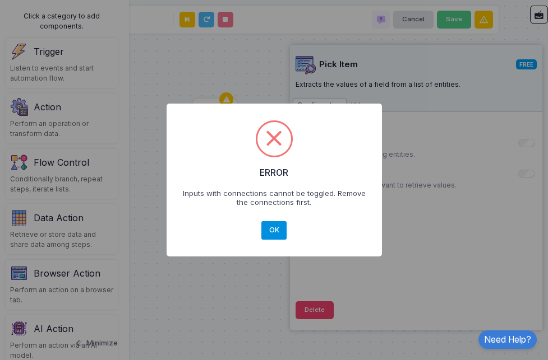
click at [281, 228] on button "OK" at bounding box center [273, 230] width 25 height 18
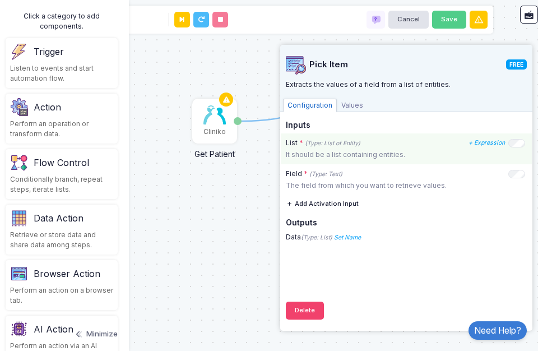
click at [506, 146] on div at bounding box center [507, 144] width 3 height 6
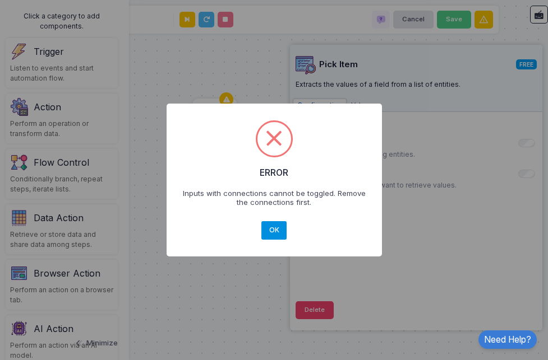
click at [275, 231] on button "OK" at bounding box center [273, 230] width 25 height 18
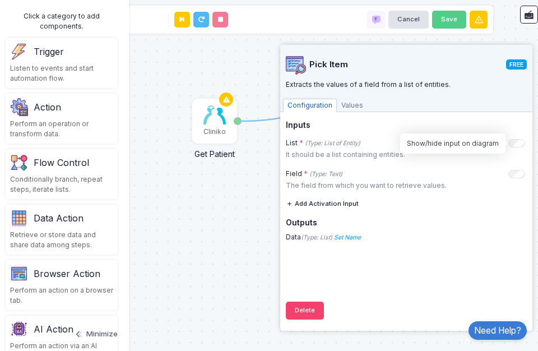
click at [328, 206] on button "Add Activation Input" at bounding box center [322, 204] width 73 height 18
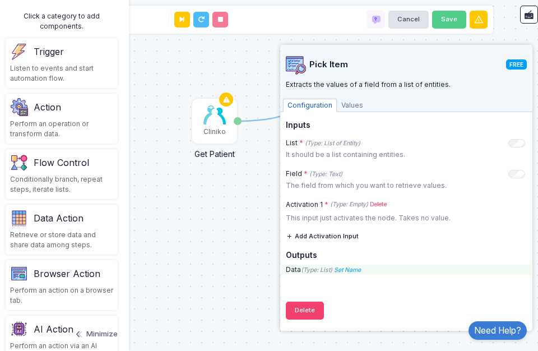
click at [294, 271] on div "Data (Type: List) Set Name Name" at bounding box center [406, 270] width 251 height 10
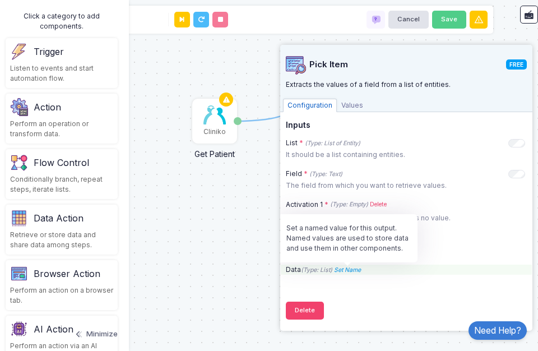
click at [351, 271] on icon "Set Name" at bounding box center [347, 269] width 27 height 7
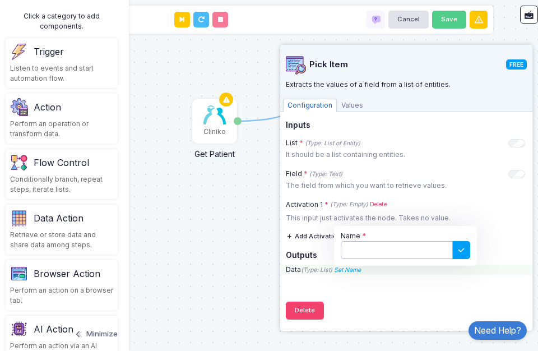
click at [422, 254] on input "Name" at bounding box center [397, 250] width 112 height 18
click at [313, 270] on icon "(Type: List)" at bounding box center [316, 269] width 31 height 7
click at [295, 272] on div "Data (Type: List) Set Name Name" at bounding box center [406, 270] width 251 height 10
click at [370, 265] on div "Data (Type: List) Set Name Name" at bounding box center [406, 270] width 251 height 10
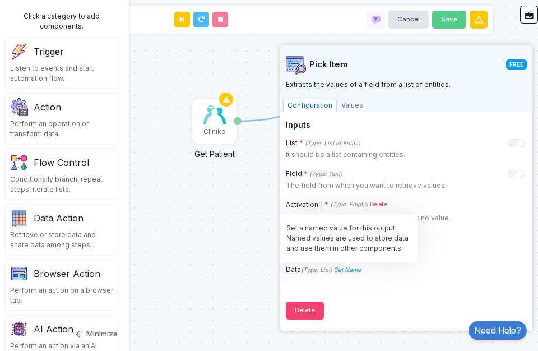
click at [356, 271] on icon "Set Name" at bounding box center [347, 269] width 27 height 7
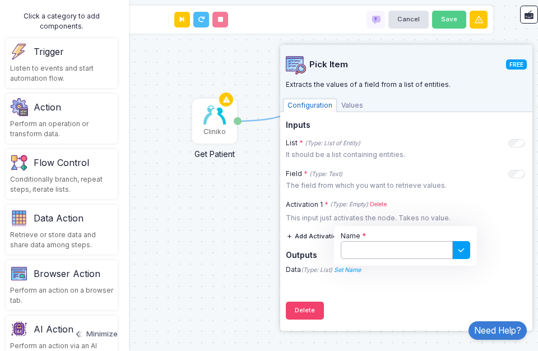
click at [364, 245] on input "Name" at bounding box center [397, 250] width 112 height 18
click at [312, 299] on div "Pick Item FREE Extracts the values of a field from a list of entities. Configur…" at bounding box center [406, 185] width 241 height 280
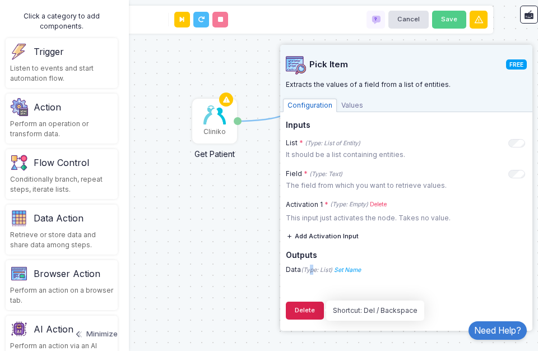
click at [314, 313] on button "Delete" at bounding box center [305, 311] width 38 height 18
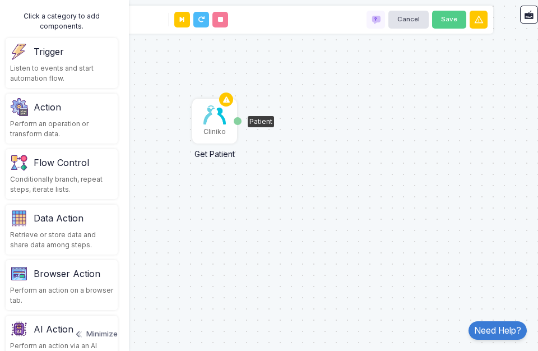
click at [213, 133] on div "Cliniko" at bounding box center [214, 132] width 22 height 10
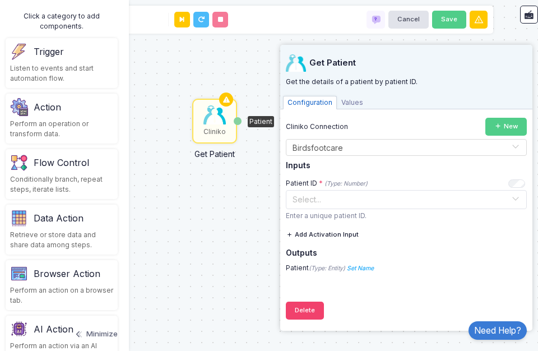
click at [359, 69] on h4 "Get Patient" at bounding box center [406, 62] width 241 height 17
click at [352, 103] on span "Values" at bounding box center [352, 102] width 31 height 13
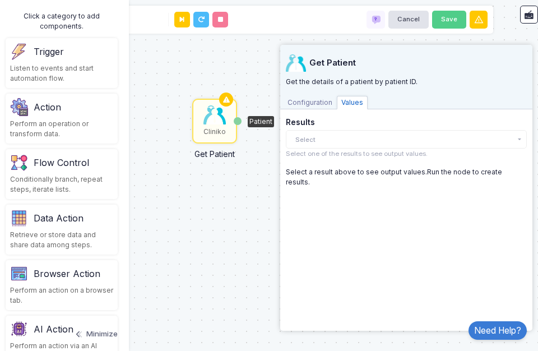
click at [313, 101] on span "Configuration" at bounding box center [310, 102] width 54 height 13
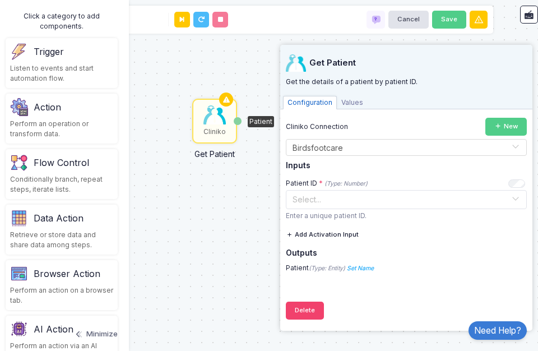
click at [219, 133] on div "Cliniko" at bounding box center [214, 132] width 22 height 10
drag, startPoint x: 239, startPoint y: 112, endPoint x: 264, endPoint y: 133, distance: 33.0
click at [304, 309] on button "Delete" at bounding box center [305, 311] width 38 height 18
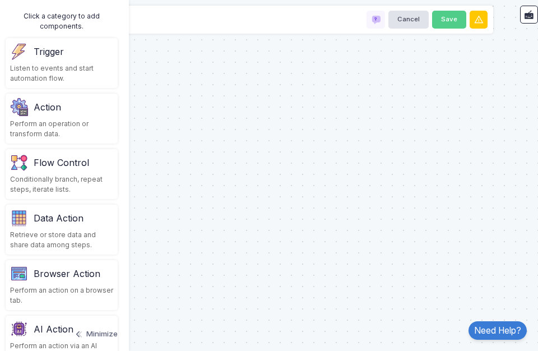
click at [71, 100] on div "Action" at bounding box center [61, 107] width 103 height 18
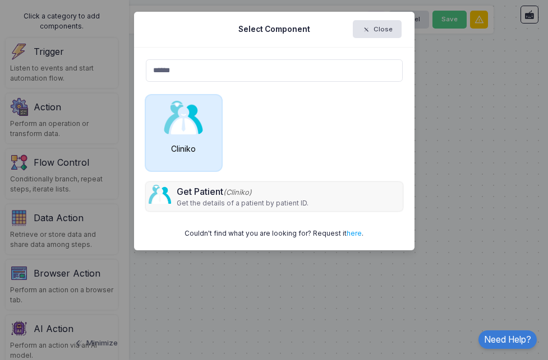
type input "******"
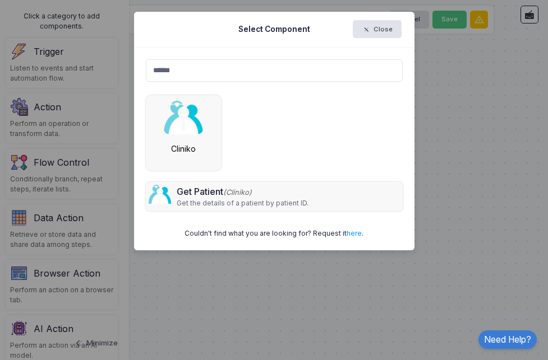
click at [350, 236] on link "here" at bounding box center [353, 233] width 15 height 8
click at [393, 17] on div "Select Component Close" at bounding box center [274, 30] width 280 height 36
click at [386, 25] on button "Close" at bounding box center [377, 29] width 48 height 18
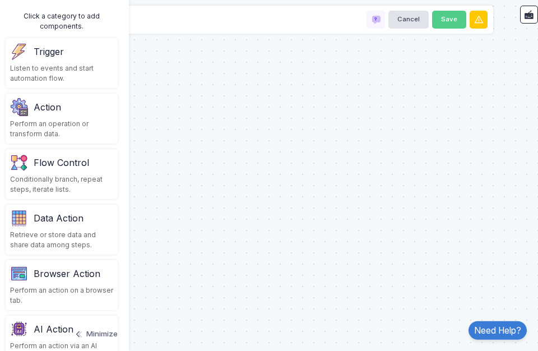
scroll to position [10, 0]
click at [52, 100] on div "Action" at bounding box center [47, 106] width 27 height 13
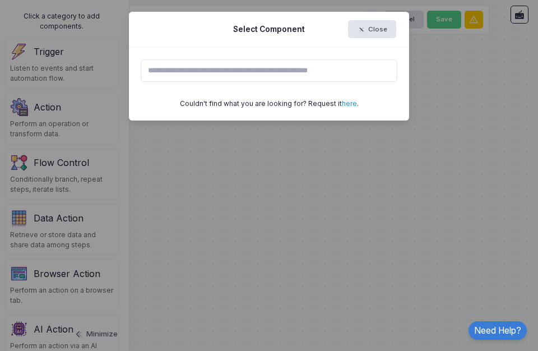
scroll to position [0, 0]
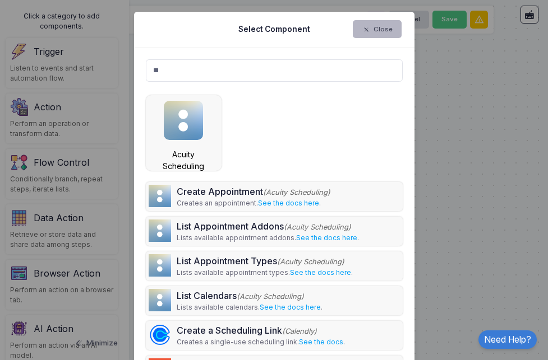
type input "*"
click at [373, 29] on button "Close" at bounding box center [377, 29] width 48 height 18
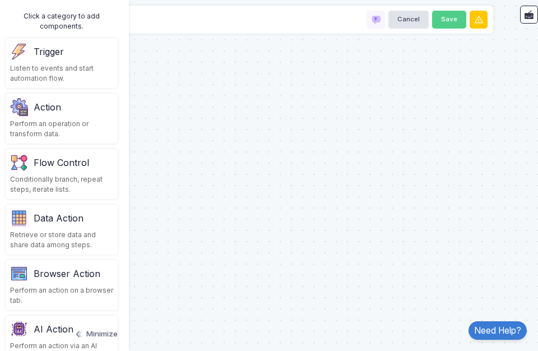
click at [64, 73] on div "Listen to events and start automation flow." at bounding box center [61, 73] width 103 height 20
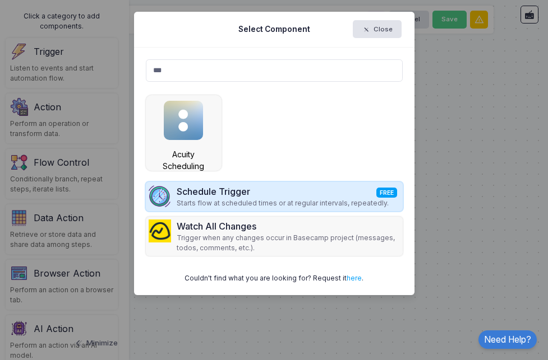
type input "***"
click at [219, 195] on div "Schedule Trigger FREE" at bounding box center [283, 191] width 212 height 13
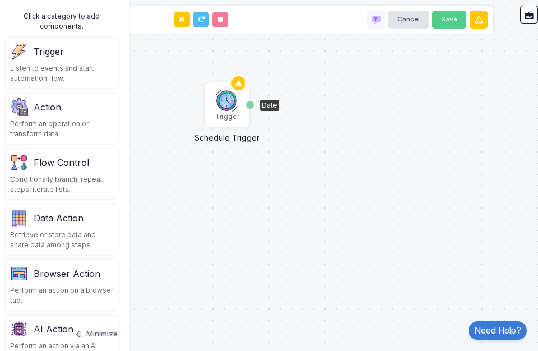
click at [227, 105] on img at bounding box center [227, 100] width 22 height 22
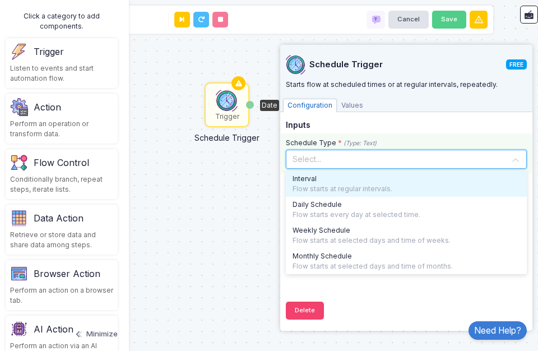
click at [322, 155] on input "text" at bounding box center [395, 158] width 206 height 12
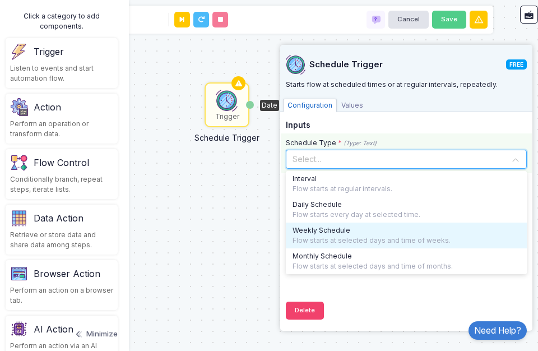
click at [324, 235] on span "Weekly Schedule" at bounding box center [322, 230] width 58 height 10
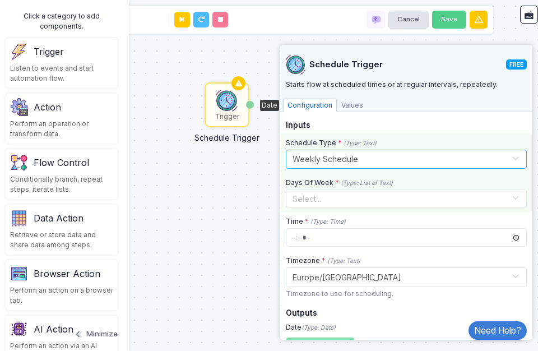
click at [328, 201] on input "text" at bounding box center [400, 198] width 222 height 12
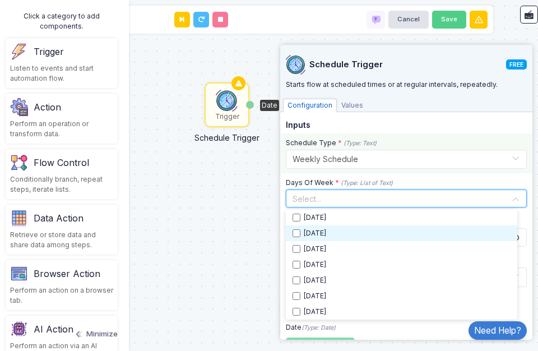
click at [304, 233] on span "[DATE]" at bounding box center [315, 233] width 22 height 10
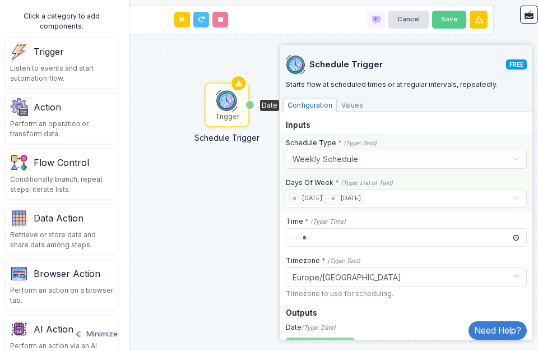
click at [333, 178] on div "Days Of Week * (Type: List of Text) Select... × [DATE] × [DATE]" at bounding box center [406, 192] width 251 height 39
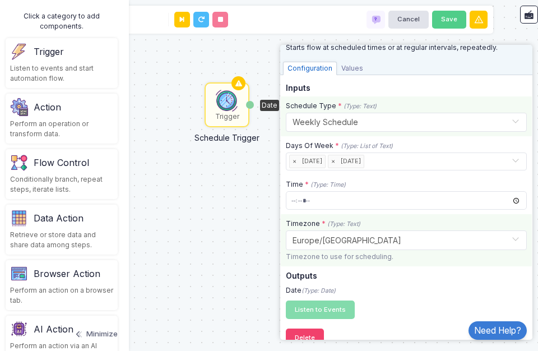
scroll to position [50, 0]
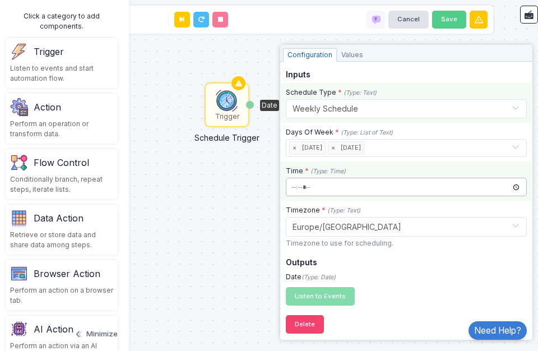
click at [313, 187] on input "time" at bounding box center [406, 187] width 241 height 18
type input "*****"
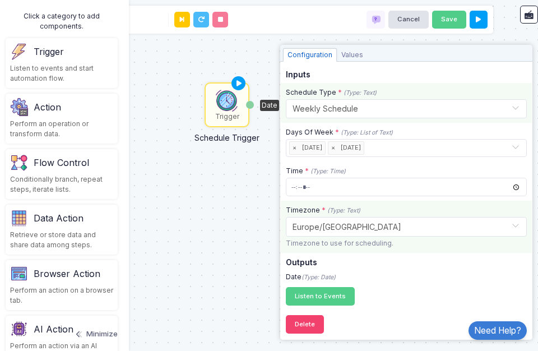
click at [330, 225] on input "text" at bounding box center [395, 225] width 206 height 12
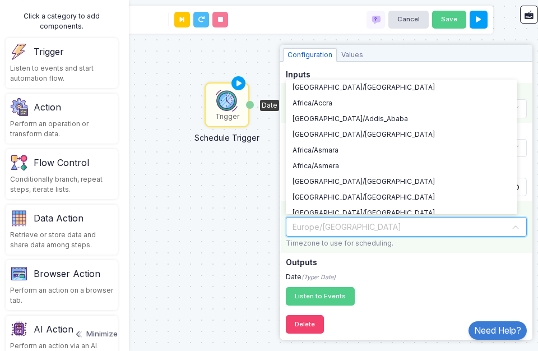
scroll to position [7108, 0]
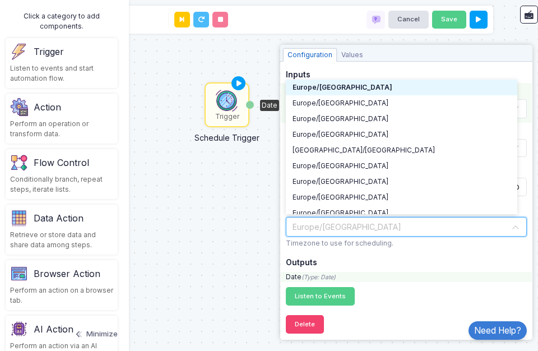
click at [364, 280] on div "Date (Type: Date)" at bounding box center [406, 277] width 251 height 10
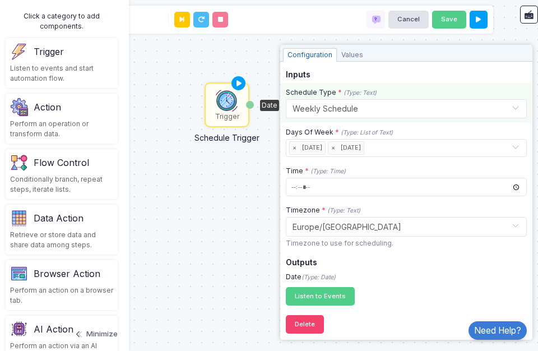
scroll to position [55, 0]
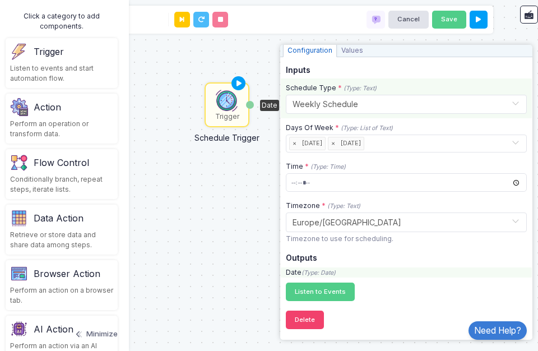
click at [322, 272] on icon "(Type: Date)" at bounding box center [319, 272] width 34 height 7
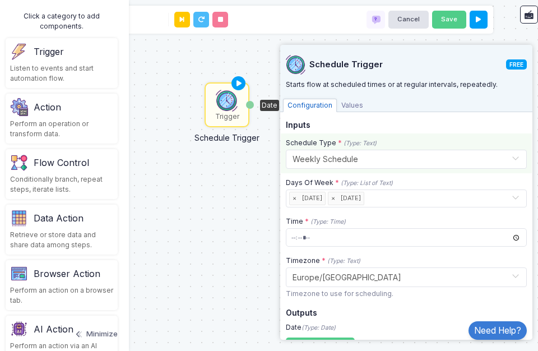
click at [242, 220] on div "Trigger Schedule Trigger Date" at bounding box center [268, 175] width 549 height 351
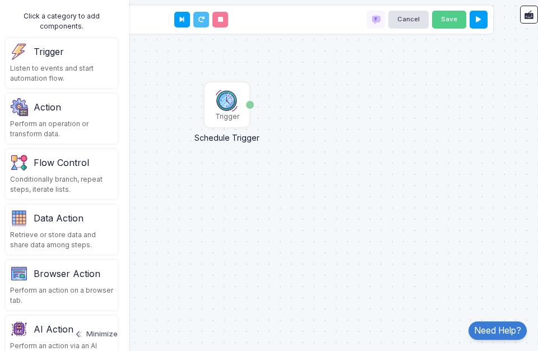
scroll to position [10, 0]
click at [67, 268] on div "Browser Action" at bounding box center [67, 273] width 67 height 13
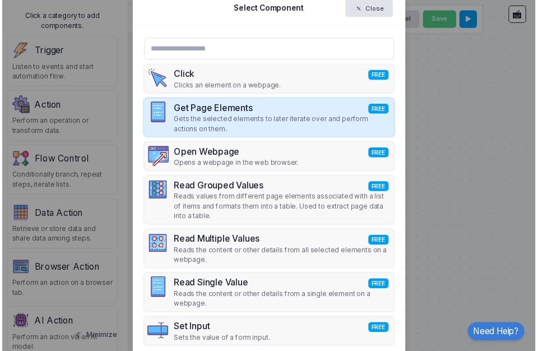
scroll to position [0, 0]
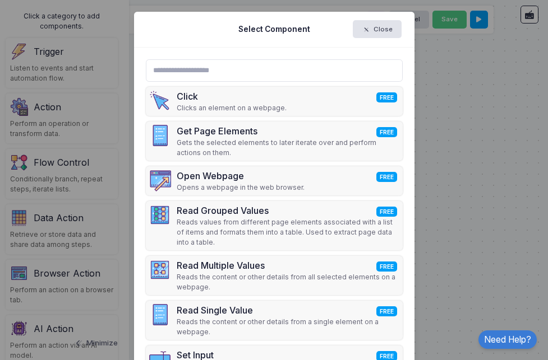
click at [192, 65] on input "text" at bounding box center [274, 70] width 257 height 22
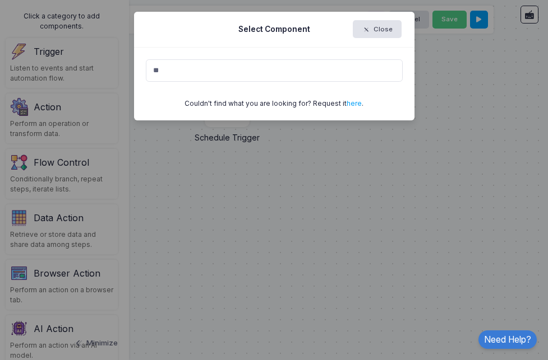
type input "*"
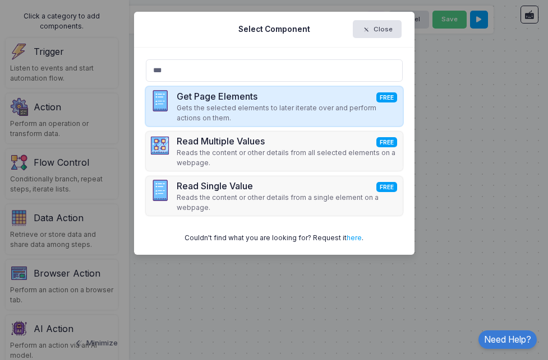
type input "***"
click at [250, 112] on p "Gets the selected elements to later iterate over and perform actions on them." at bounding box center [288, 113] width 223 height 20
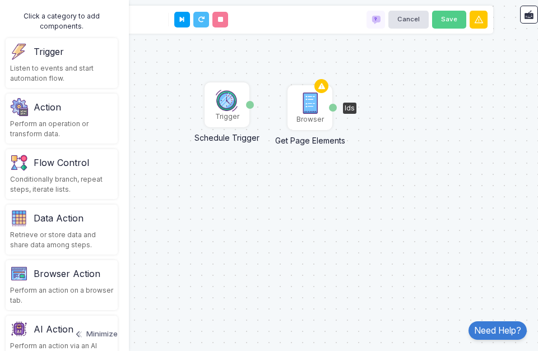
click at [310, 105] on img at bounding box center [310, 103] width 22 height 22
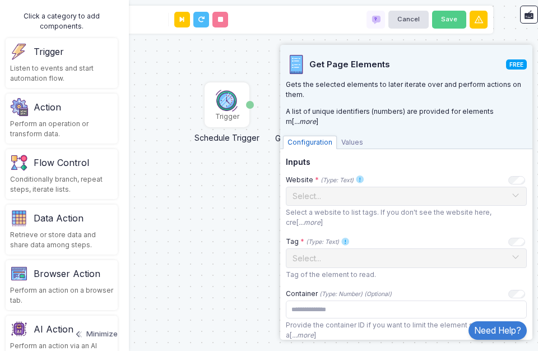
click at [349, 143] on span "Values" at bounding box center [352, 142] width 31 height 13
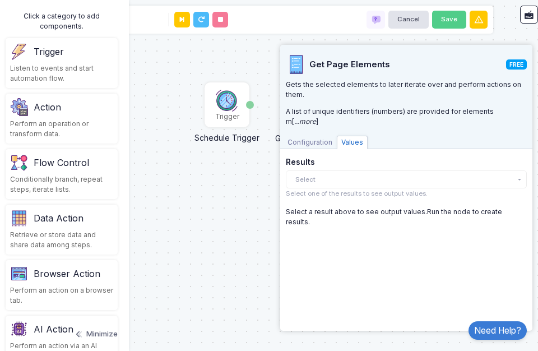
click at [317, 143] on div "Get Page Elements FREE Gets the selected elements to later iterate over and per…" at bounding box center [406, 185] width 241 height 280
click at [318, 136] on span "Configuration" at bounding box center [310, 142] width 54 height 13
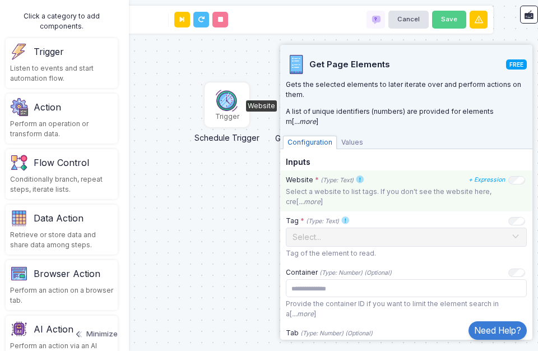
click at [333, 193] on p "Select a website to list tags. If you don't see the website here, cre[ ...more ]" at bounding box center [406, 197] width 241 height 20
click at [333, 193] on p "Select a website to list tags. If you don't see the website here, create tags f…" at bounding box center [406, 197] width 241 height 20
click at [364, 204] on p "Select a website to list tags. If you don't see the website here, cre[ ...more ]" at bounding box center [406, 197] width 241 height 20
click at [325, 193] on p "Select a website to list tags. If you don't see the website here, cre[ ...more ]" at bounding box center [406, 197] width 241 height 20
click at [309, 178] on div "Website * (Type: Text)" at bounding box center [320, 180] width 68 height 10
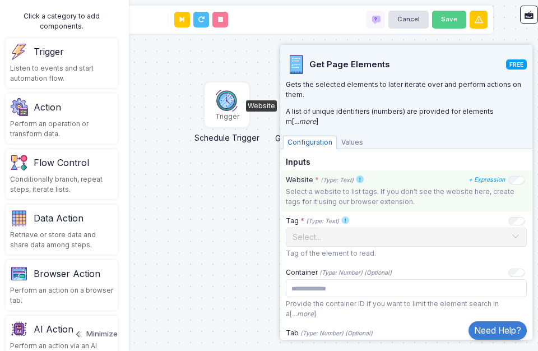
click at [332, 177] on icon "(Type: Text)" at bounding box center [337, 180] width 33 height 7
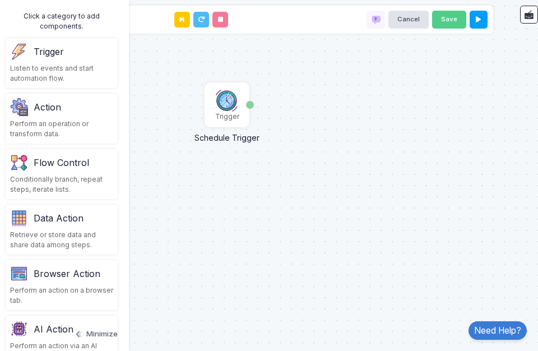
click at [62, 263] on div "Browser Action Perform an action on a browser tab." at bounding box center [62, 285] width 112 height 50
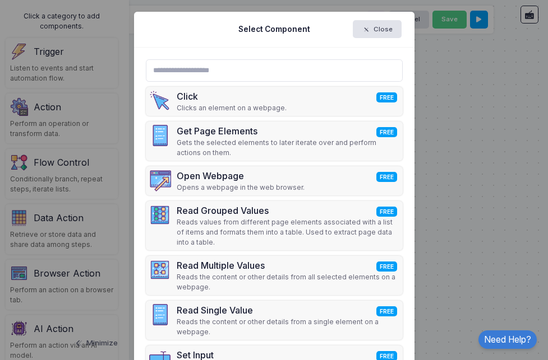
click at [52, 237] on ngb-modal-window "Select Component Close Click FREE Clicks an element on a webpage. Get Page Elem…" at bounding box center [274, 180] width 548 height 360
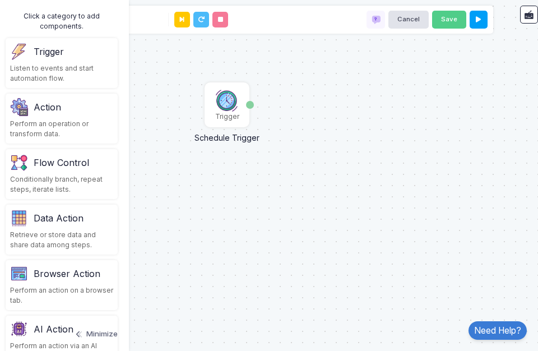
click at [54, 221] on div "Data Action" at bounding box center [59, 217] width 50 height 13
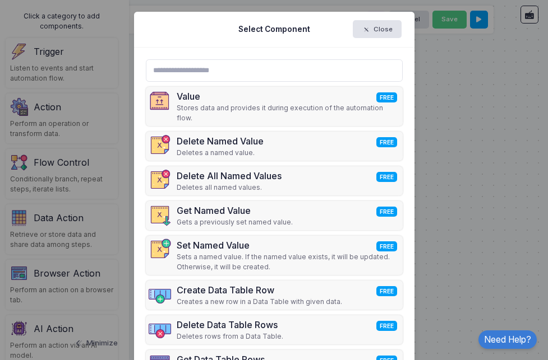
click at [54, 221] on ngb-modal-window "Select Component Close Value FREE Stores data and provides it during execution …" at bounding box center [274, 180] width 548 height 360
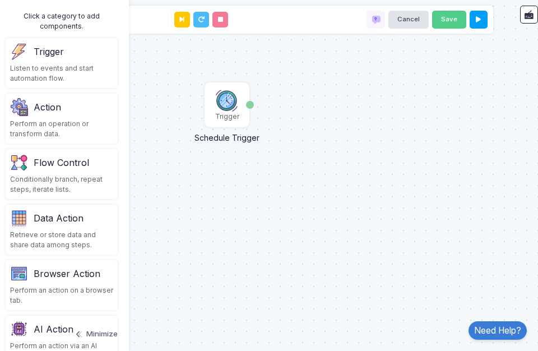
click at [52, 182] on div "Conditionally branch, repeat steps, iterate lists." at bounding box center [61, 184] width 103 height 20
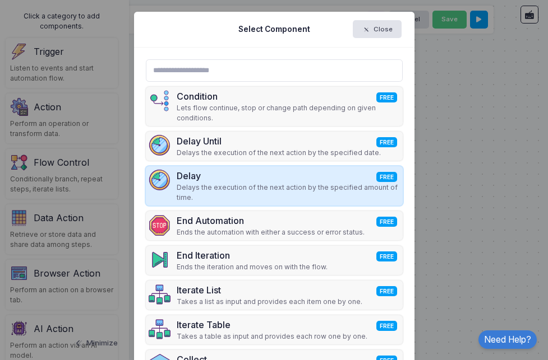
scroll to position [125, 0]
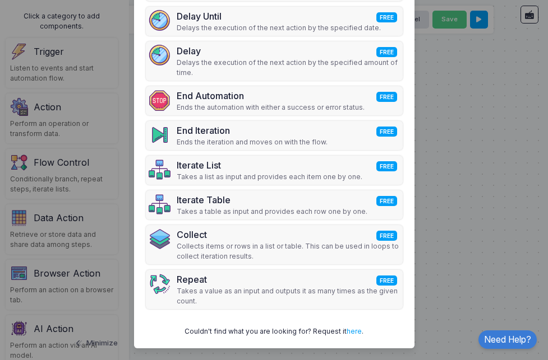
click at [13, 202] on ngb-modal-window "Select Component Close Condition FREE Lets flow continue, stop or change path d…" at bounding box center [274, 180] width 548 height 360
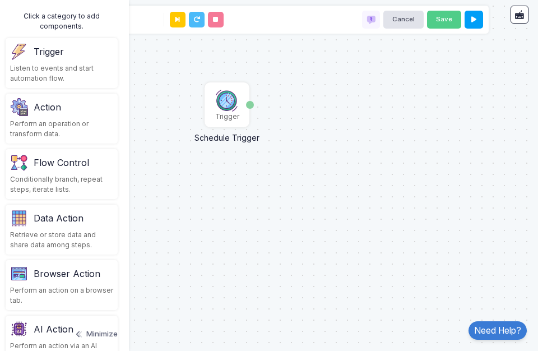
click at [48, 112] on div "Action" at bounding box center [47, 106] width 27 height 13
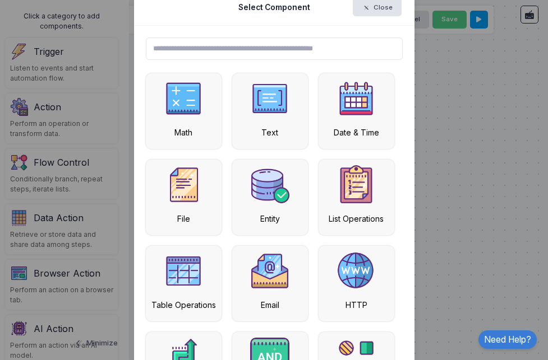
scroll to position [0, 0]
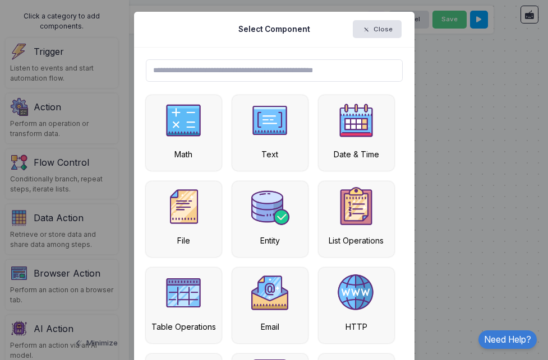
click at [202, 69] on input "text" at bounding box center [274, 70] width 257 height 22
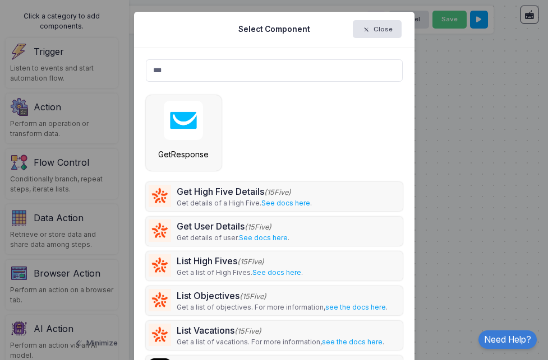
type input "***"
click at [71, 166] on ngb-modal-window "Select Component Close *** Get High Five Details (15Five) Get details of a High…" at bounding box center [274, 180] width 548 height 360
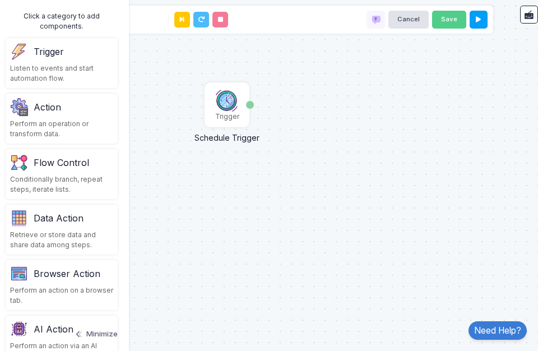
click at [43, 71] on div "Listen to events and start automation flow." at bounding box center [61, 73] width 103 height 20
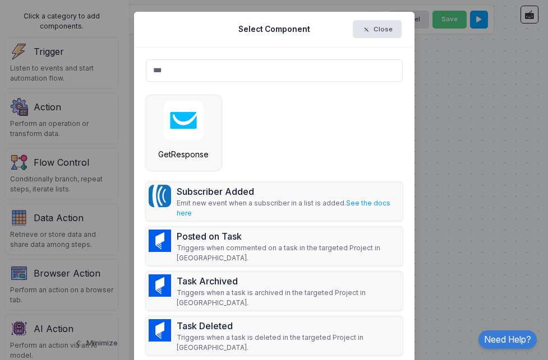
type input "***"
click at [75, 169] on ngb-modal-window "Select Component Close *** Subscriber Added Emit new event when a subscriber in…" at bounding box center [274, 180] width 548 height 360
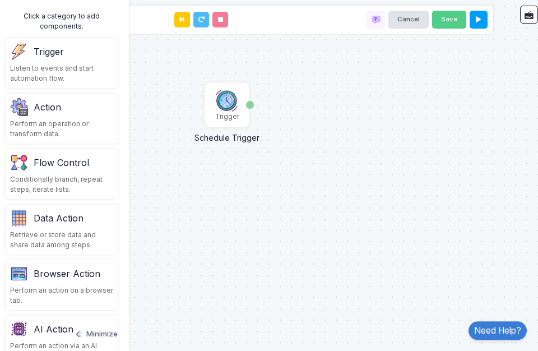
scroll to position [10, 0]
click at [46, 270] on div "Browser Action" at bounding box center [67, 273] width 67 height 13
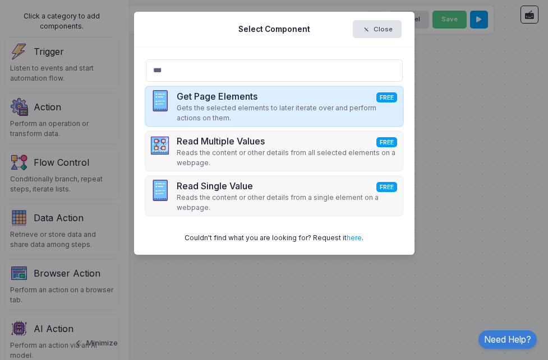
type input "***"
click at [293, 103] on div "Get Page Elements FREE" at bounding box center [288, 96] width 223 height 13
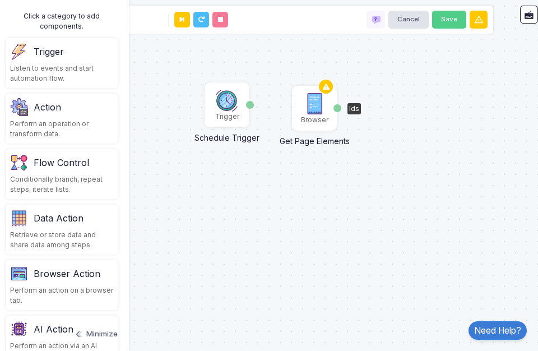
click at [314, 108] on img at bounding box center [314, 103] width 22 height 22
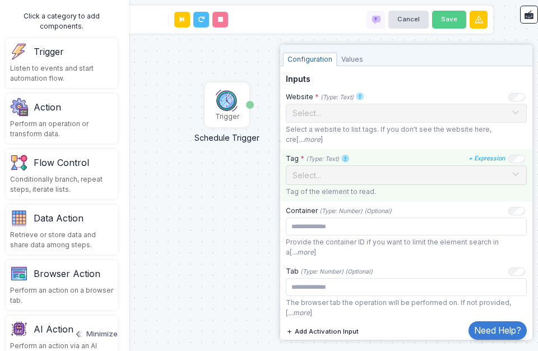
scroll to position [73, 0]
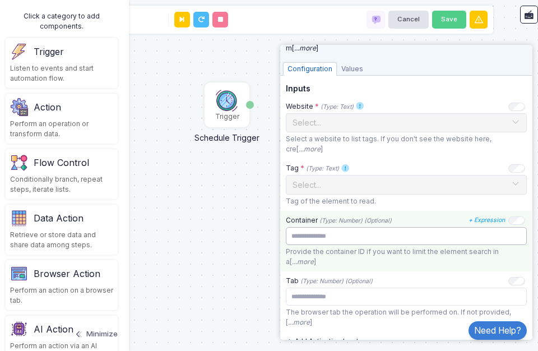
click at [318, 233] on input "number" at bounding box center [406, 236] width 241 height 18
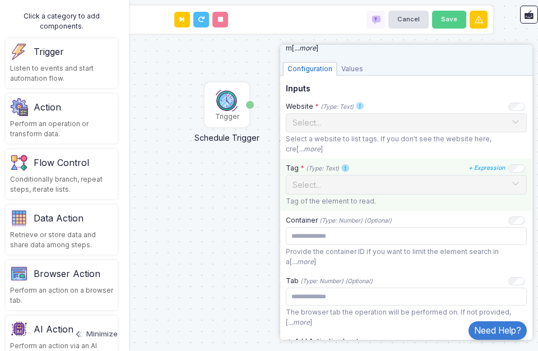
scroll to position [174, 0]
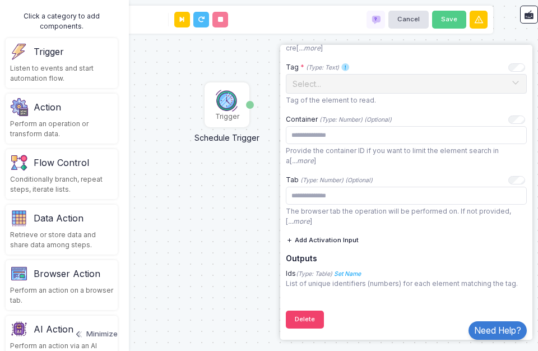
click at [305, 254] on div "Inputs Website * (Type: Text) + Expression Select... Select a website to list t…" at bounding box center [406, 139] width 241 height 312
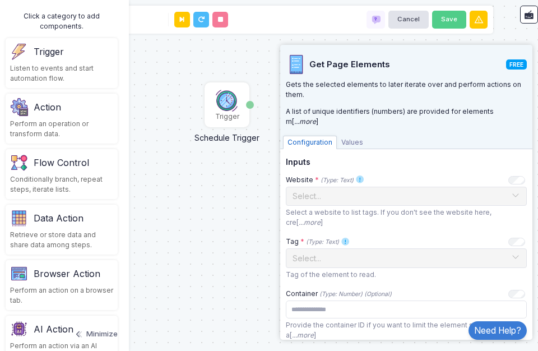
click at [344, 131] on div "Get Page Elements FREE Gets the selected elements to later iterate over and per…" at bounding box center [406, 97] width 252 height 104
click at [345, 138] on span "Values" at bounding box center [352, 142] width 31 height 13
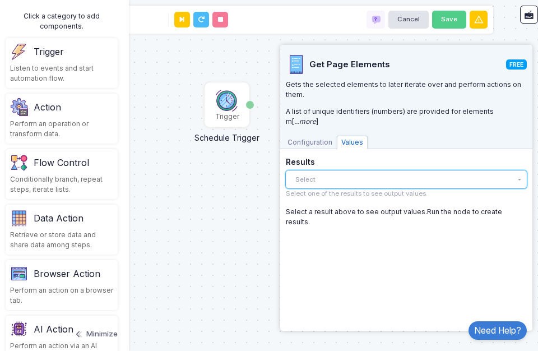
click at [326, 170] on button "Select" at bounding box center [406, 179] width 241 height 18
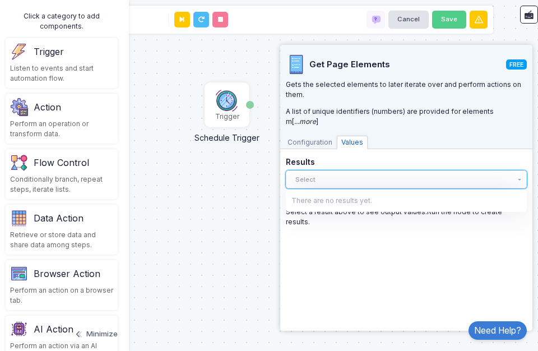
click at [326, 170] on button "Select" at bounding box center [406, 179] width 241 height 18
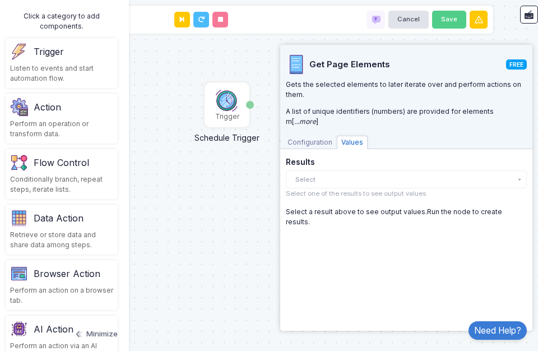
click at [309, 138] on span "Configuration" at bounding box center [310, 142] width 54 height 13
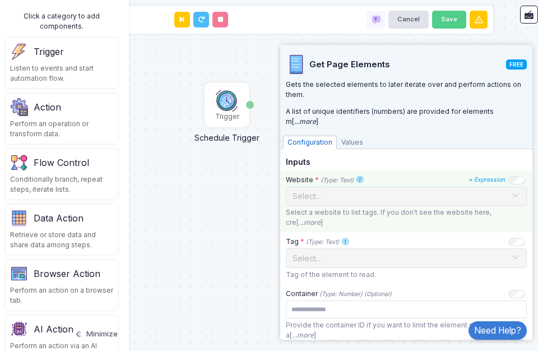
click at [341, 179] on icon "(Type: Text)" at bounding box center [337, 180] width 33 height 7
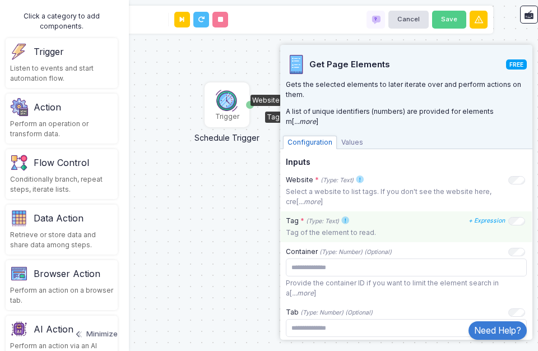
click at [420, 214] on div "Tag * (Type: Text) + Expression Tag of the element to read." at bounding box center [406, 226] width 251 height 31
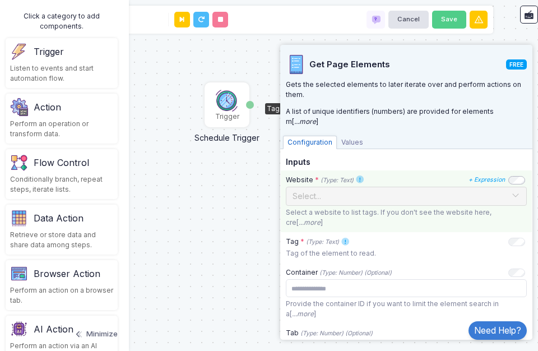
click at [493, 198] on div at bounding box center [406, 194] width 240 height 13
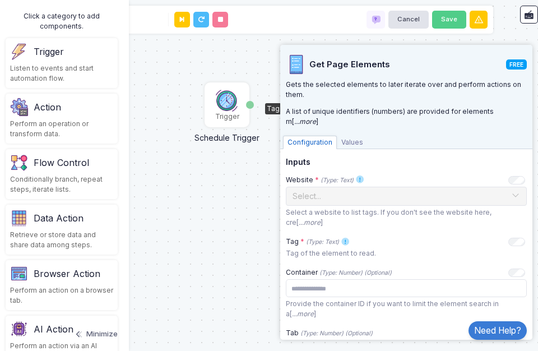
click at [522, 197] on app-side-panel "Get Page Elements FREE Gets the selected elements to later iterate over and per…" at bounding box center [406, 192] width 252 height 295
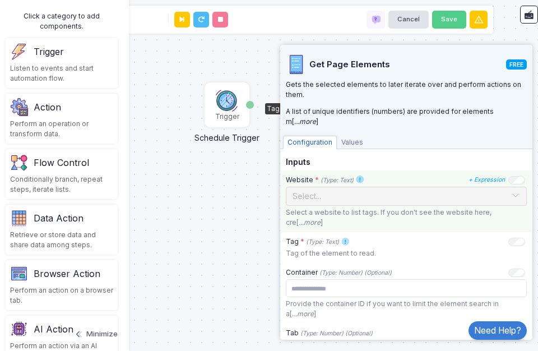
click at [513, 197] on div at bounding box center [406, 194] width 240 height 13
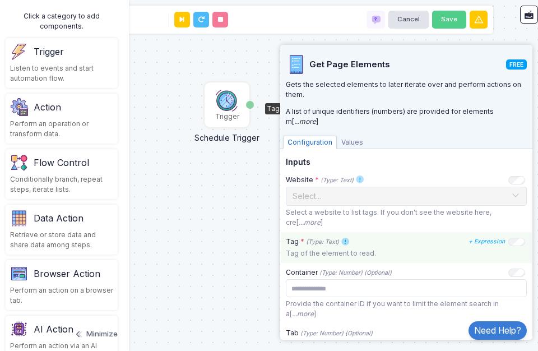
click at [503, 234] on div "Tag * (Type: Text) + Expression Tag of the element to read." at bounding box center [406, 247] width 251 height 31
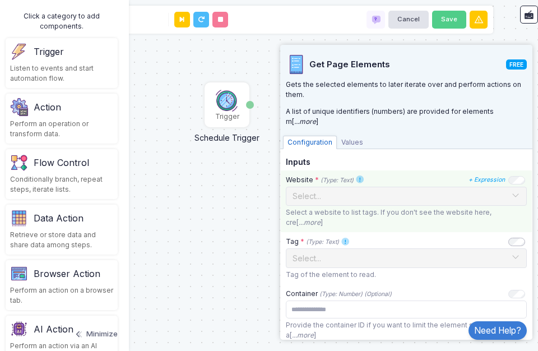
scroll to position [50, 0]
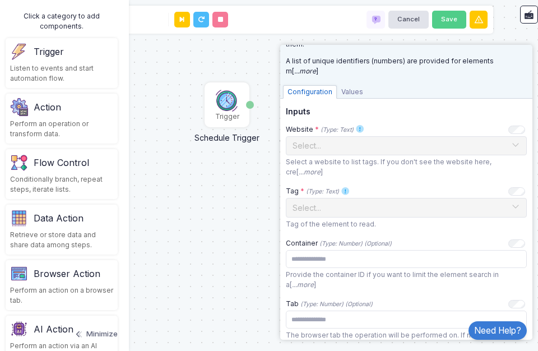
click at [252, 192] on div "Trigger Schedule Trigger Date Browser Get Page Elements Ids" at bounding box center [268, 175] width 549 height 351
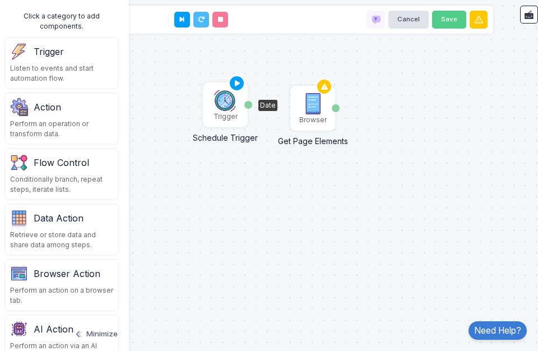
click at [243, 106] on div "Trigger" at bounding box center [225, 105] width 43 height 43
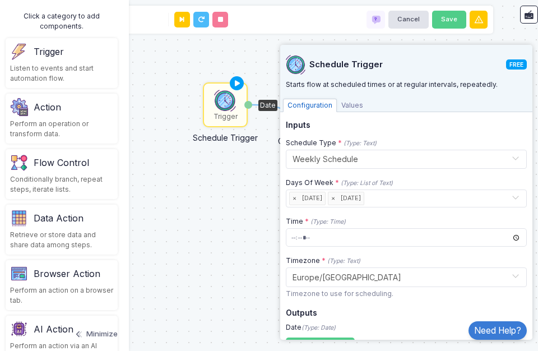
drag, startPoint x: 261, startPoint y: 104, endPoint x: 318, endPoint y: 113, distance: 58.4
click at [318, 113] on automation-editor "1 Trigger Schedule Trigger Date Browser Get Page Elements Ids Cancel Save Click…" at bounding box center [268, 175] width 549 height 351
click at [238, 178] on div "Trigger Schedule Trigger Date Browser Get Page Elements Ids" at bounding box center [268, 175] width 549 height 351
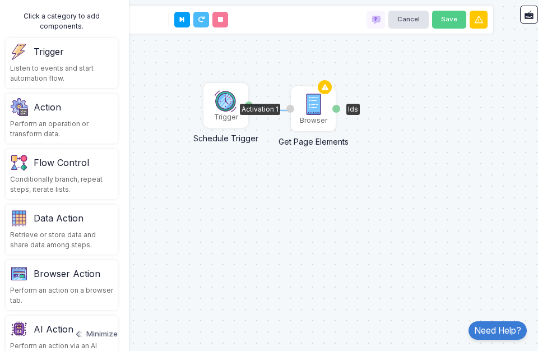
drag, startPoint x: 250, startPoint y: 106, endPoint x: 290, endPoint y: 110, distance: 39.9
click at [290, 110] on div "Activation 1" at bounding box center [290, 109] width 8 height 8
click at [289, 109] on div "Activation 1" at bounding box center [290, 109] width 8 height 8
click at [295, 132] on div "Get Page Elements" at bounding box center [313, 138] width 95 height 17
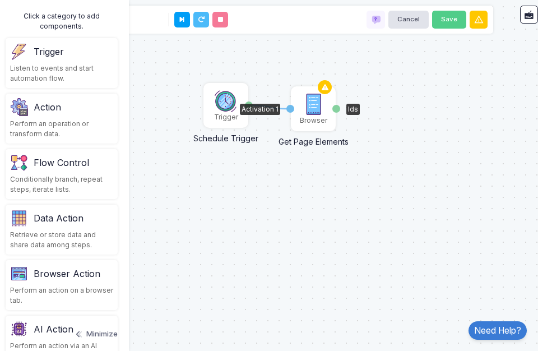
click at [299, 120] on div "Browser" at bounding box center [313, 108] width 43 height 43
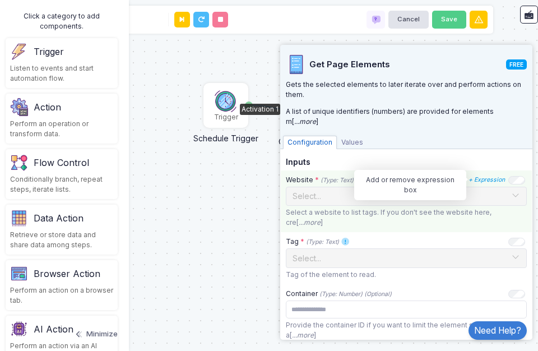
click at [494, 180] on icon "+ Expression" at bounding box center [487, 179] width 36 height 7
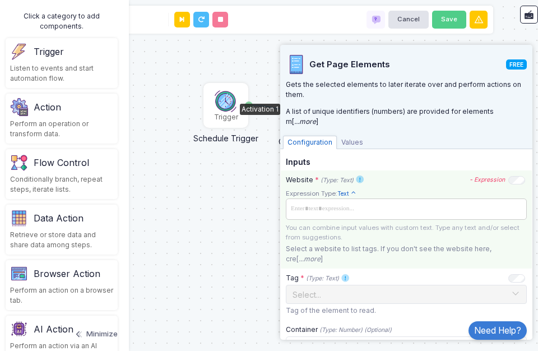
click at [366, 211] on span at bounding box center [406, 208] width 236 height 15
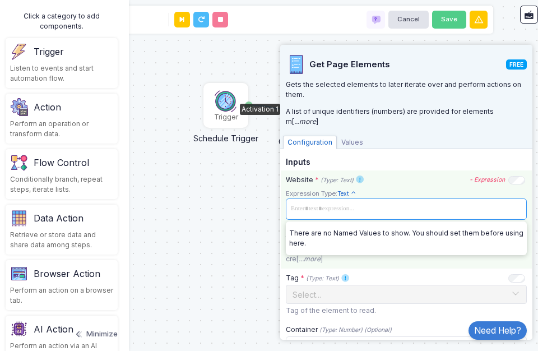
click at [364, 203] on span at bounding box center [406, 208] width 236 height 15
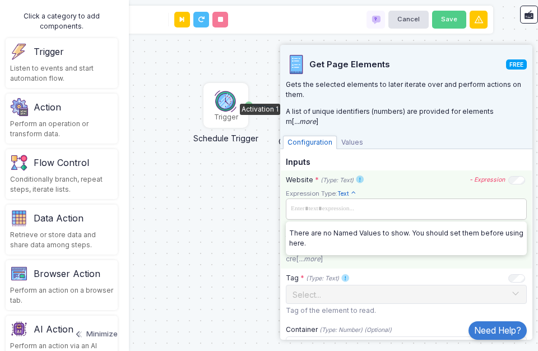
click at [356, 207] on span at bounding box center [406, 208] width 236 height 15
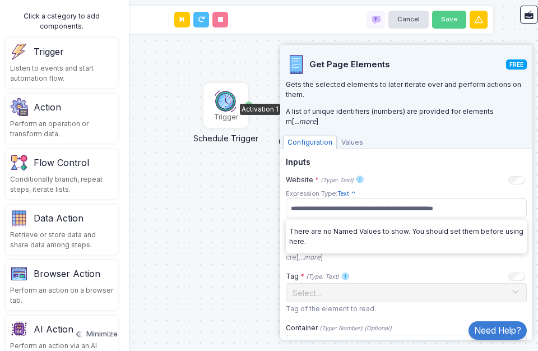
click at [196, 69] on div "1 Trigger Schedule Trigger Date Browser Get Page Elements Activation 1 Ids" at bounding box center [268, 175] width 549 height 351
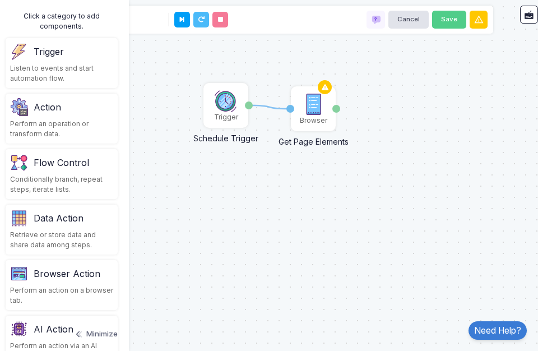
scroll to position [0, 0]
click at [289, 107] on div "Activation 1" at bounding box center [290, 109] width 8 height 8
click at [313, 106] on img at bounding box center [313, 104] width 22 height 22
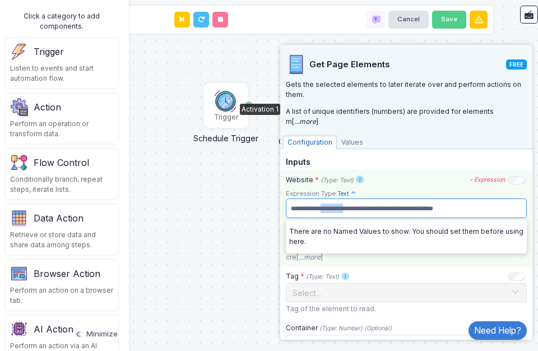
drag, startPoint x: 362, startPoint y: 208, endPoint x: 327, endPoint y: 209, distance: 34.8
click at [327, 209] on span "**********" at bounding box center [401, 208] width 227 height 15
click at [322, 208] on span "**********" at bounding box center [401, 208] width 227 height 15
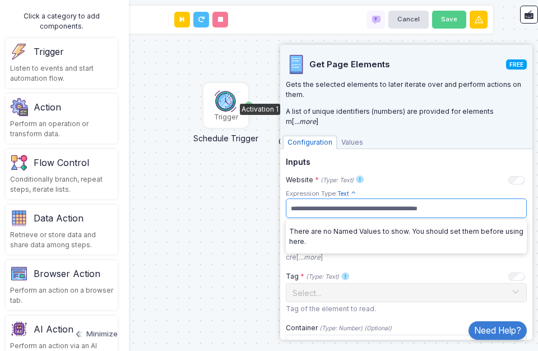
scroll to position [10, 0]
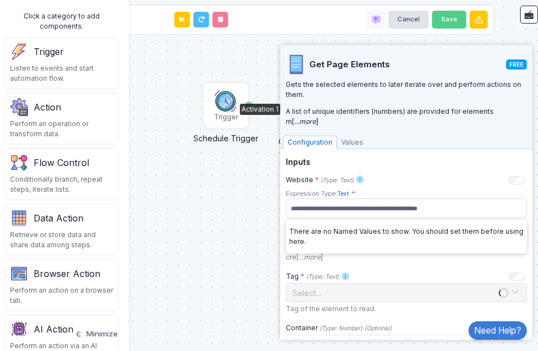
click at [232, 165] on div "1 Trigger Schedule Trigger Date Browser Get Page Elements Activation 1 Ids" at bounding box center [268, 175] width 549 height 351
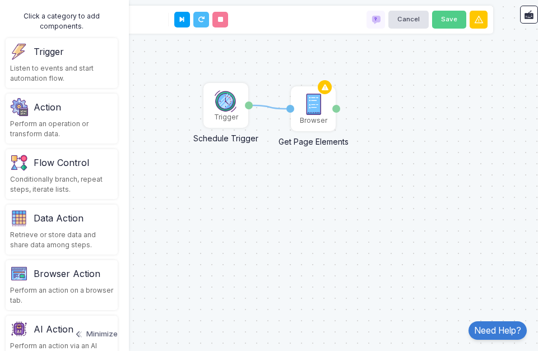
click at [226, 195] on div "1 Trigger Schedule Trigger Date Browser Get Page Elements Activation 1 Ids" at bounding box center [268, 175] width 549 height 351
click at [40, 124] on div "Perform an operation or transform data." at bounding box center [61, 129] width 103 height 20
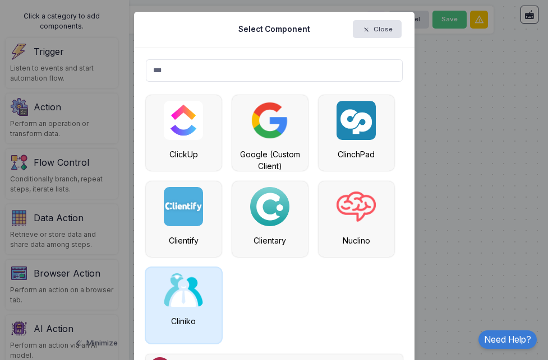
type input "***"
click at [188, 289] on img at bounding box center [183, 290] width 39 height 34
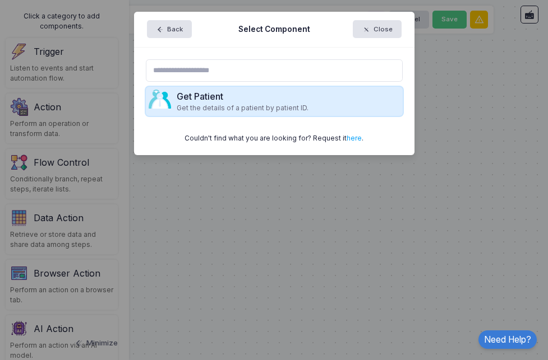
click at [248, 103] on div "Get Patient" at bounding box center [243, 96] width 132 height 13
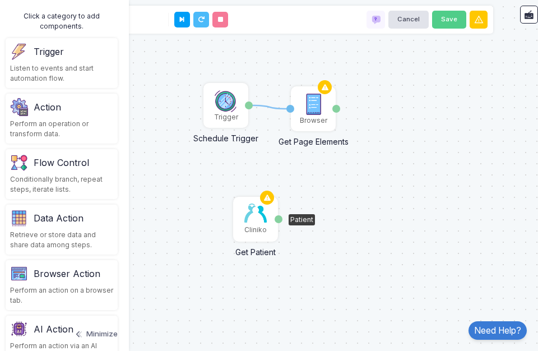
click at [256, 222] on img at bounding box center [255, 212] width 22 height 19
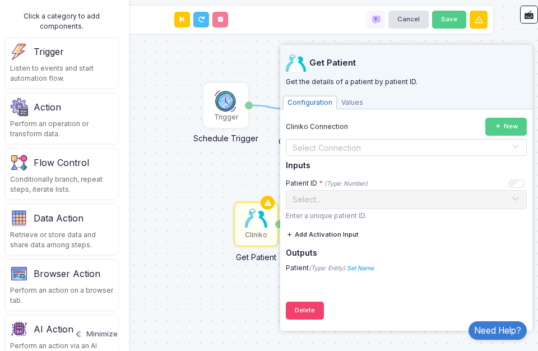
click at [350, 102] on span "Values" at bounding box center [352, 102] width 31 height 13
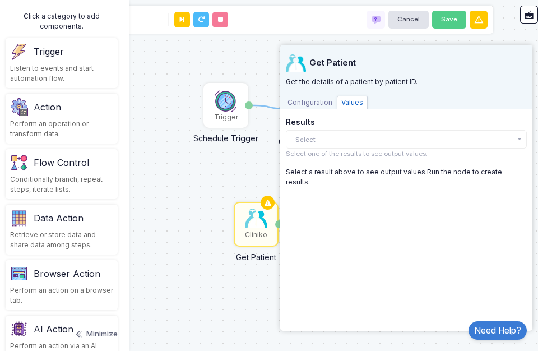
click at [321, 99] on span "Configuration" at bounding box center [310, 102] width 54 height 13
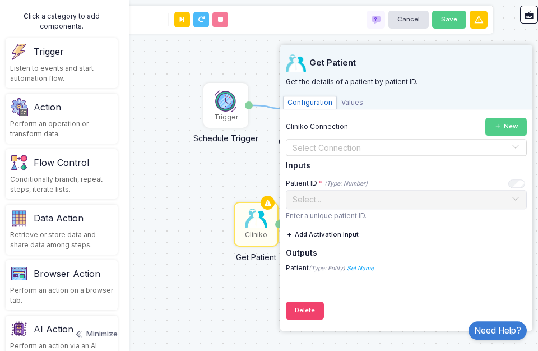
scroll to position [10, 0]
click at [312, 310] on button "Delete" at bounding box center [305, 311] width 38 height 18
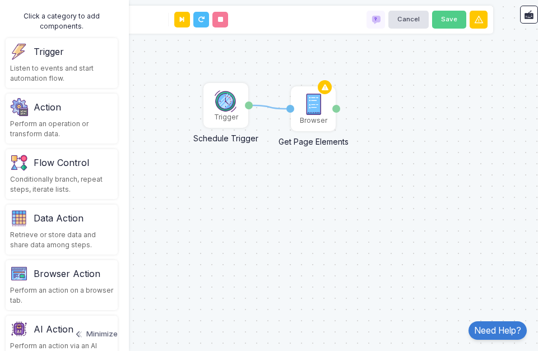
scroll to position [0, 0]
click at [309, 118] on div "Browser" at bounding box center [313, 120] width 27 height 10
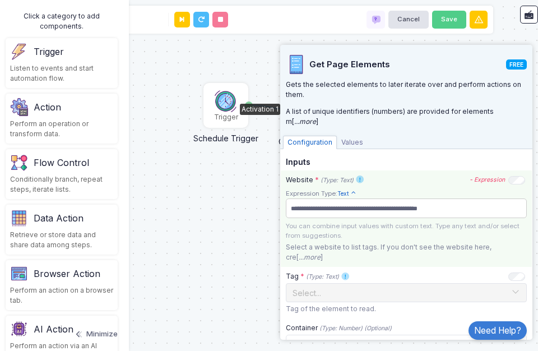
click at [322, 206] on span "**********" at bounding box center [401, 208] width 227 height 15
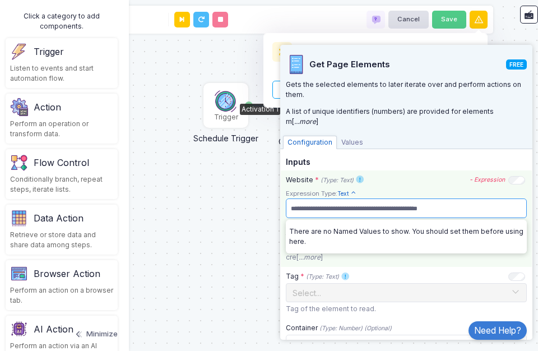
click at [322, 209] on span "**********" at bounding box center [401, 208] width 227 height 15
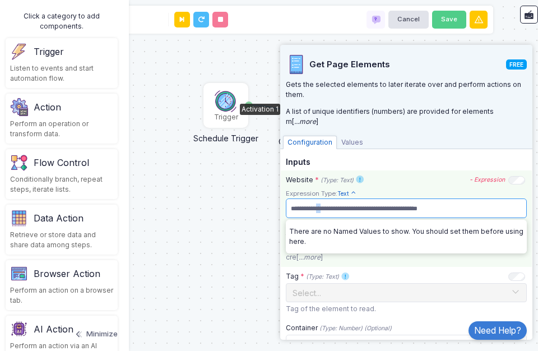
click at [322, 209] on span "**********" at bounding box center [401, 208] width 227 height 15
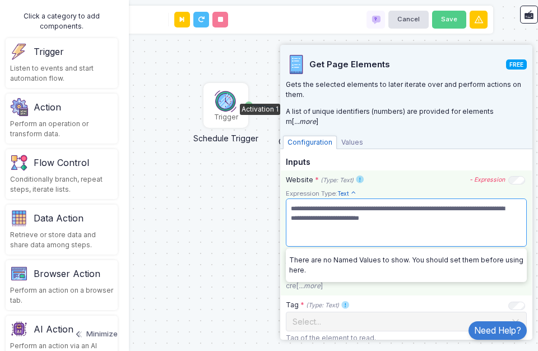
click at [292, 216] on span "**********" at bounding box center [401, 223] width 227 height 44
click at [290, 217] on span "**********" at bounding box center [401, 223] width 227 height 44
click at [347, 241] on span "**********" at bounding box center [401, 223] width 227 height 44
click at [384, 238] on span "**********" at bounding box center [401, 223] width 227 height 44
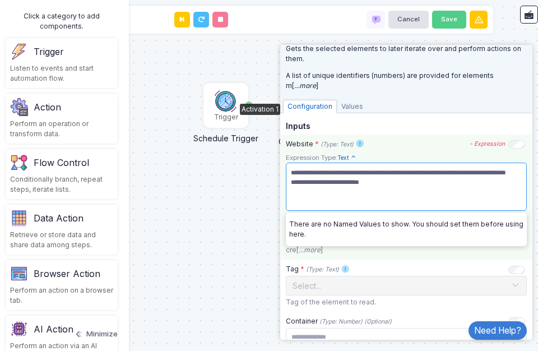
scroll to position [50, 0]
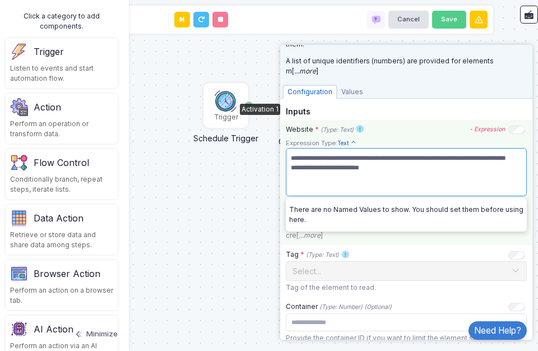
click at [291, 166] on span "**********" at bounding box center [401, 172] width 227 height 44
click at [344, 240] on p "Select a website to list tags. If you don't see the website here, cre[ ...more ]" at bounding box center [406, 230] width 241 height 20
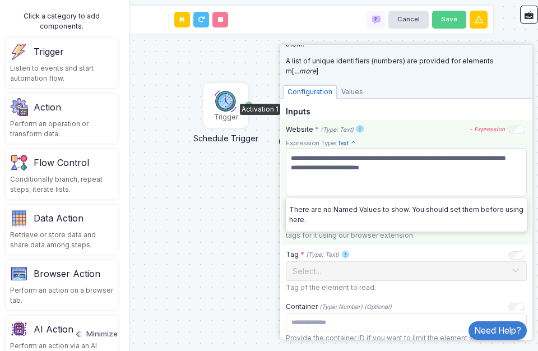
click at [345, 240] on p "Select a website to list tags. If you don't see the website here, create tags f…" at bounding box center [406, 230] width 241 height 20
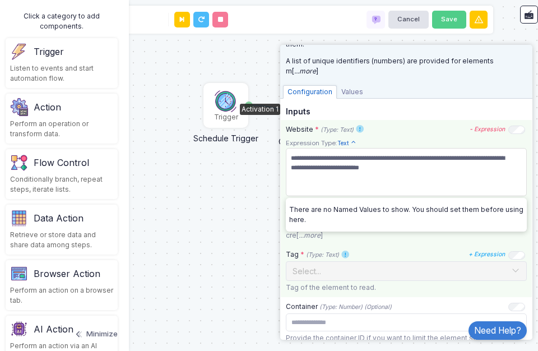
click at [375, 248] on div "Tag * (Type: Text) + Expression Select... Tag of the element to read." at bounding box center [406, 271] width 251 height 52
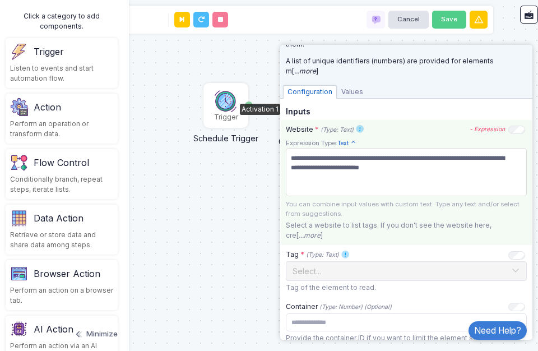
click at [507, 123] on div "**********" at bounding box center [406, 183] width 251 height 126
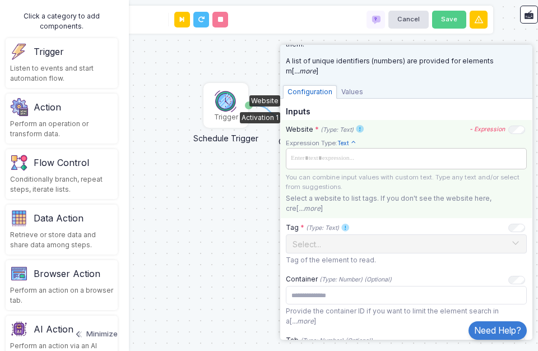
click at [390, 159] on span at bounding box center [406, 157] width 236 height 15
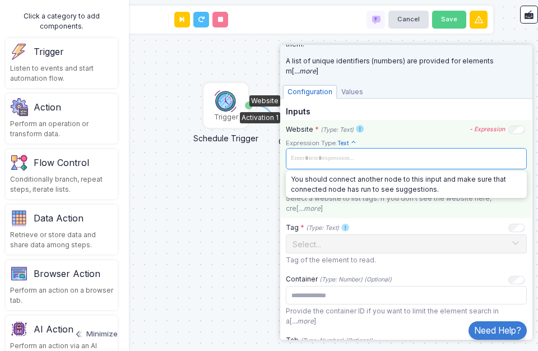
click at [395, 155] on span at bounding box center [406, 157] width 236 height 15
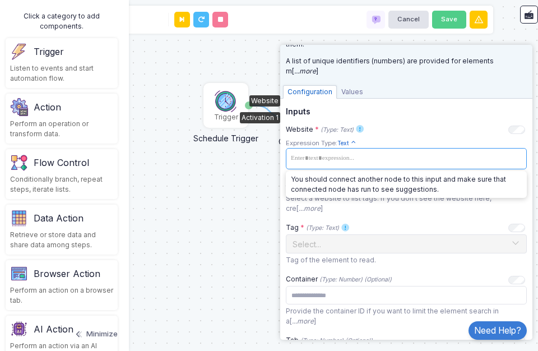
click at [355, 202] on p "Select a website to list tags. If you don't see the website here, cre[ ...more ]" at bounding box center [406, 203] width 241 height 20
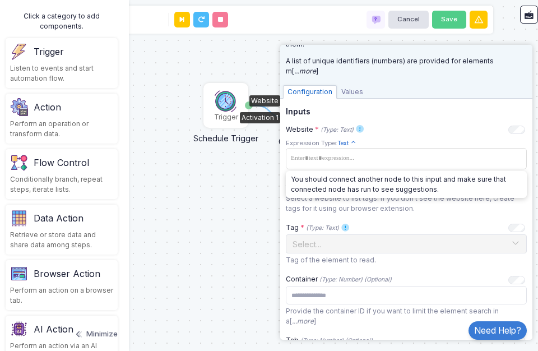
click at [360, 205] on p "Select a website to list tags. If you don't see the website here, create tags f…" at bounding box center [406, 203] width 241 height 20
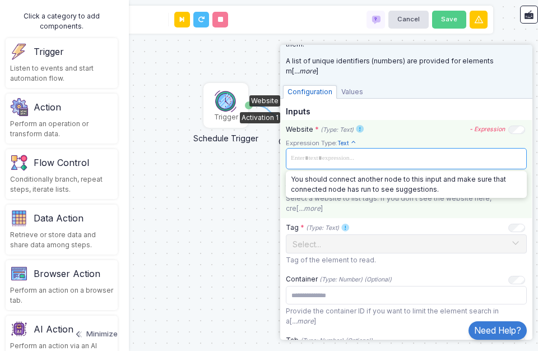
click at [343, 159] on span at bounding box center [406, 157] width 236 height 15
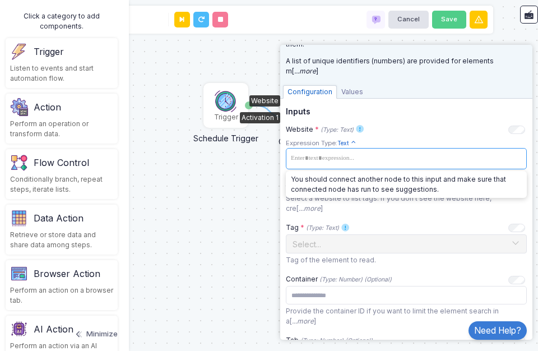
click at [229, 198] on div "1 Trigger Schedule Trigger Date Browser Get Page Elements Website Activation 1 …" at bounding box center [268, 175] width 549 height 351
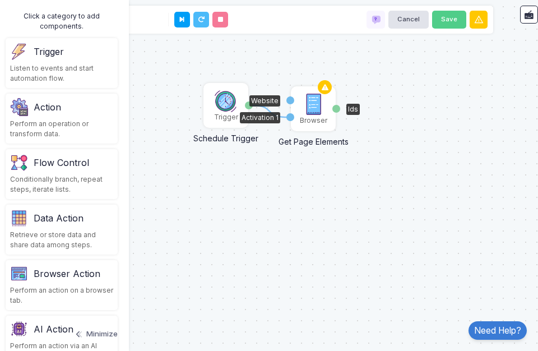
click at [299, 118] on div "Browser" at bounding box center [313, 108] width 43 height 43
